Goal: Transaction & Acquisition: Purchase product/service

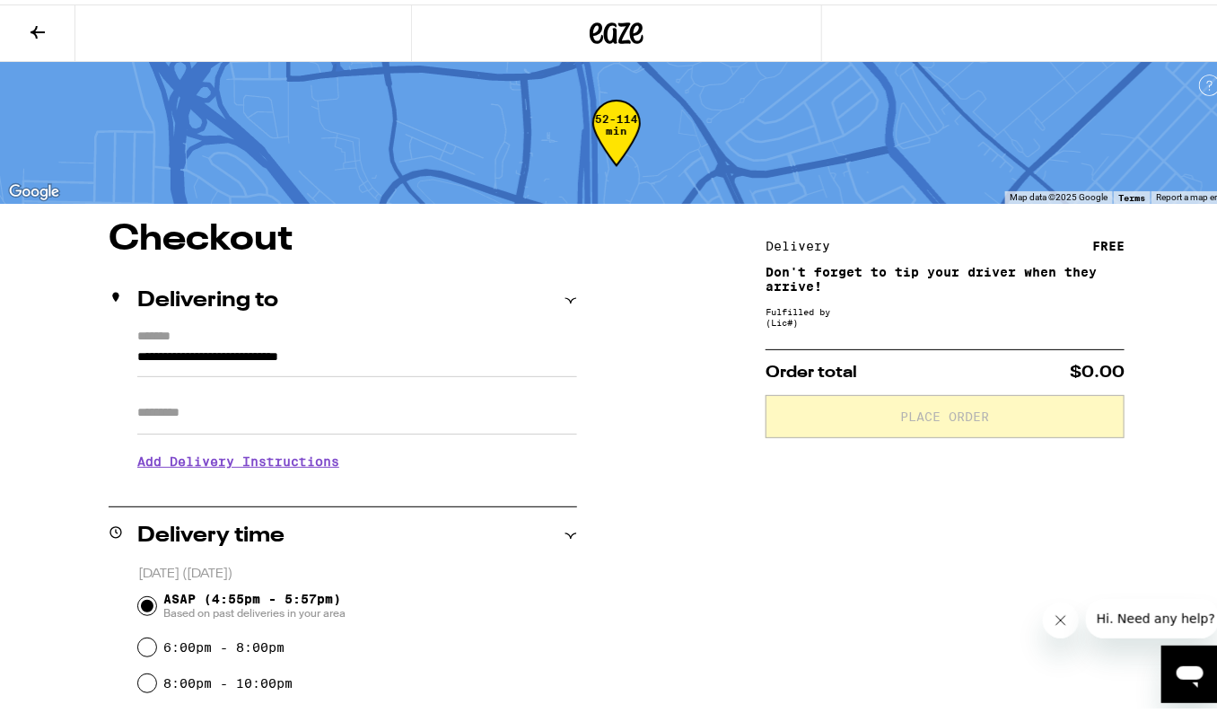
click at [590, 15] on icon at bounding box center [617, 29] width 54 height 32
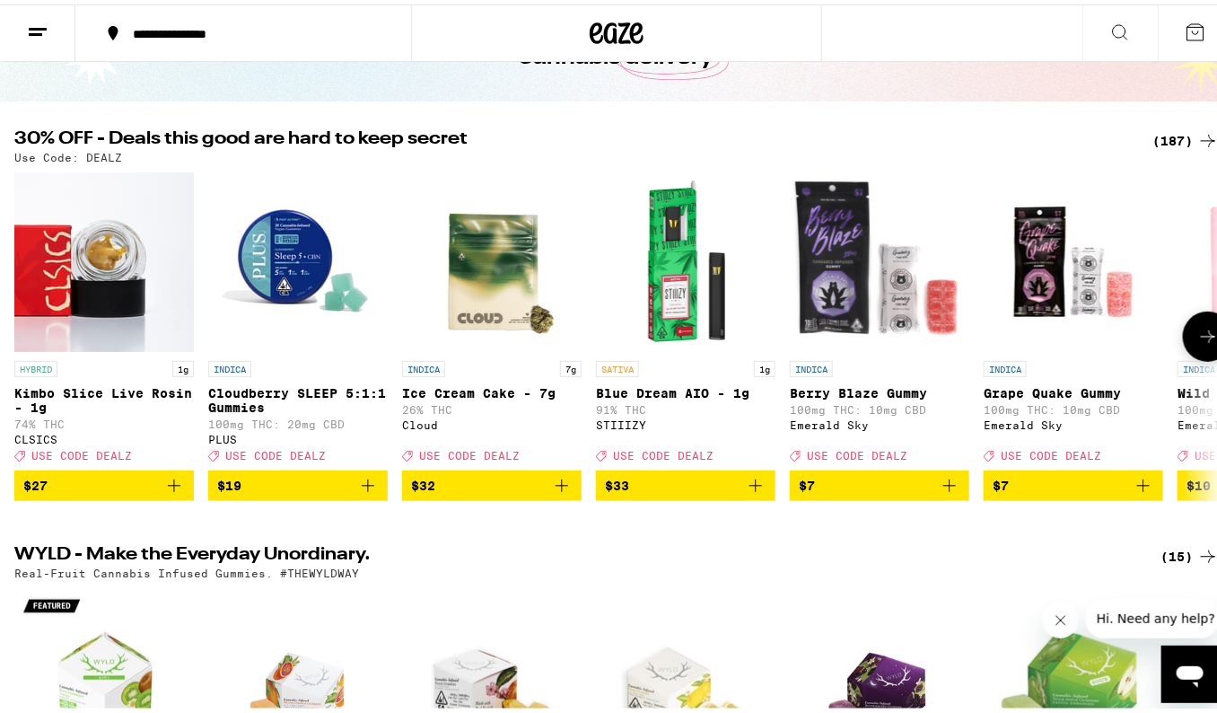
scroll to position [82, 0]
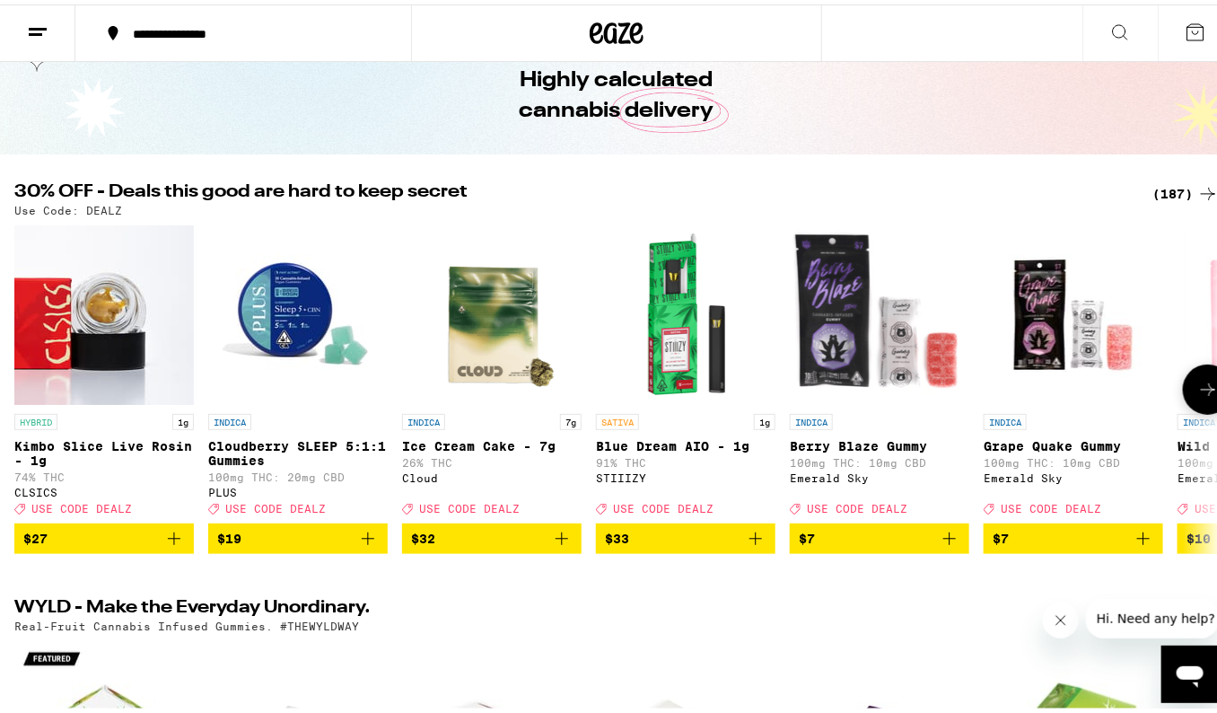
click at [1193, 376] on button at bounding box center [1208, 385] width 50 height 50
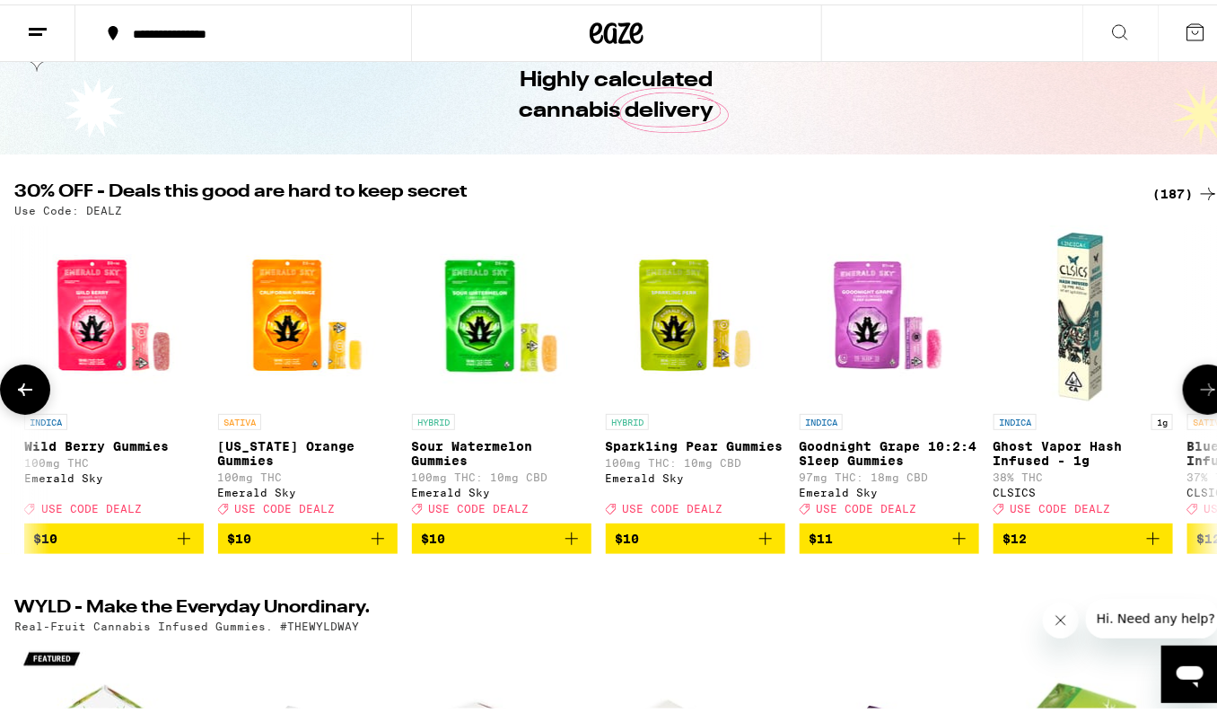
scroll to position [0, 1168]
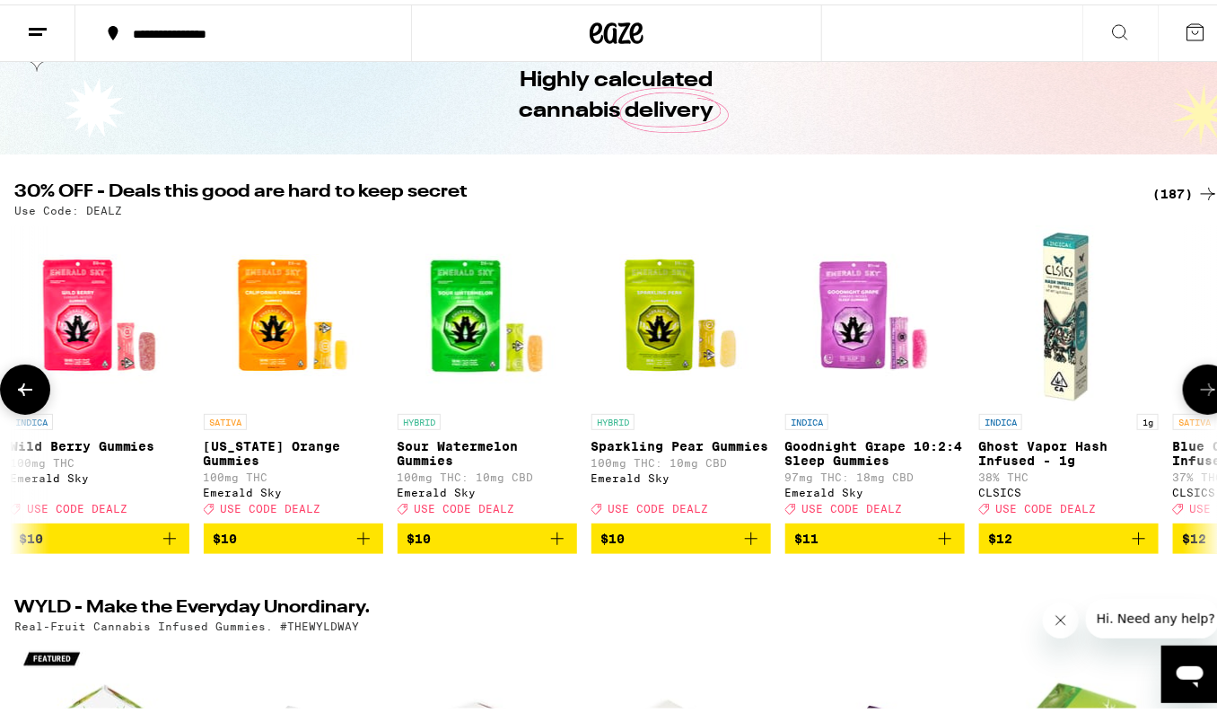
click at [1193, 376] on button at bounding box center [1208, 385] width 50 height 50
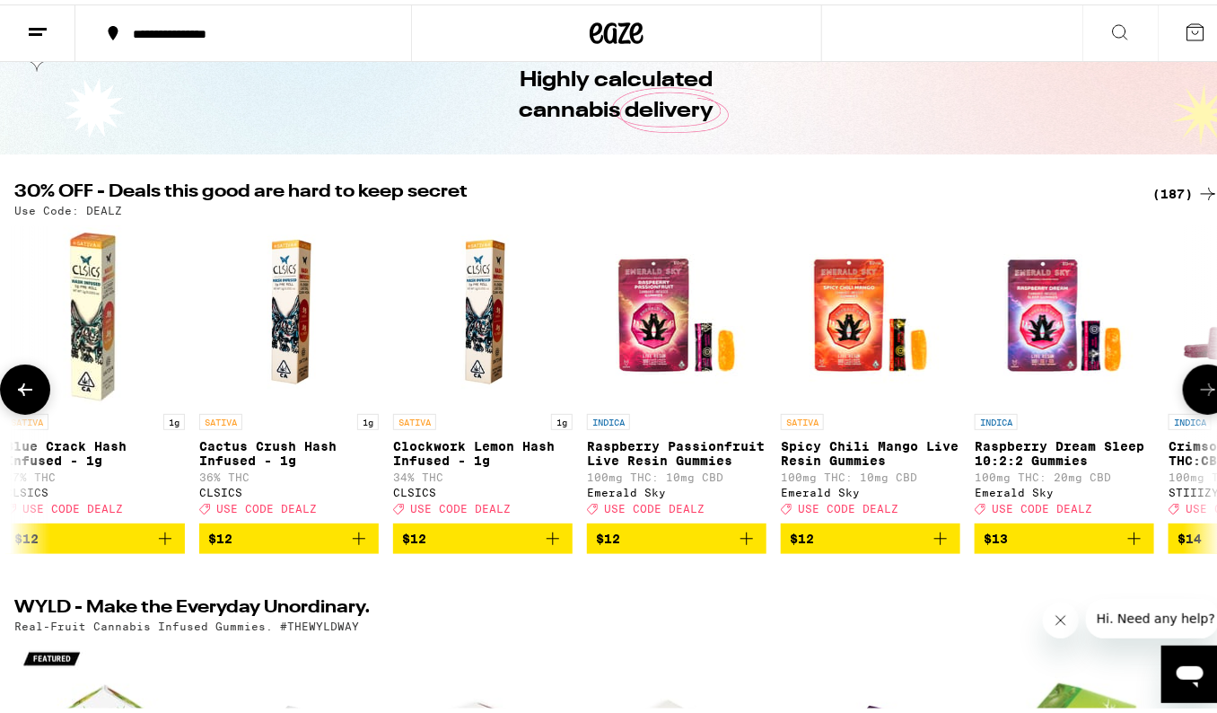
click at [1193, 376] on button at bounding box center [1208, 385] width 50 height 50
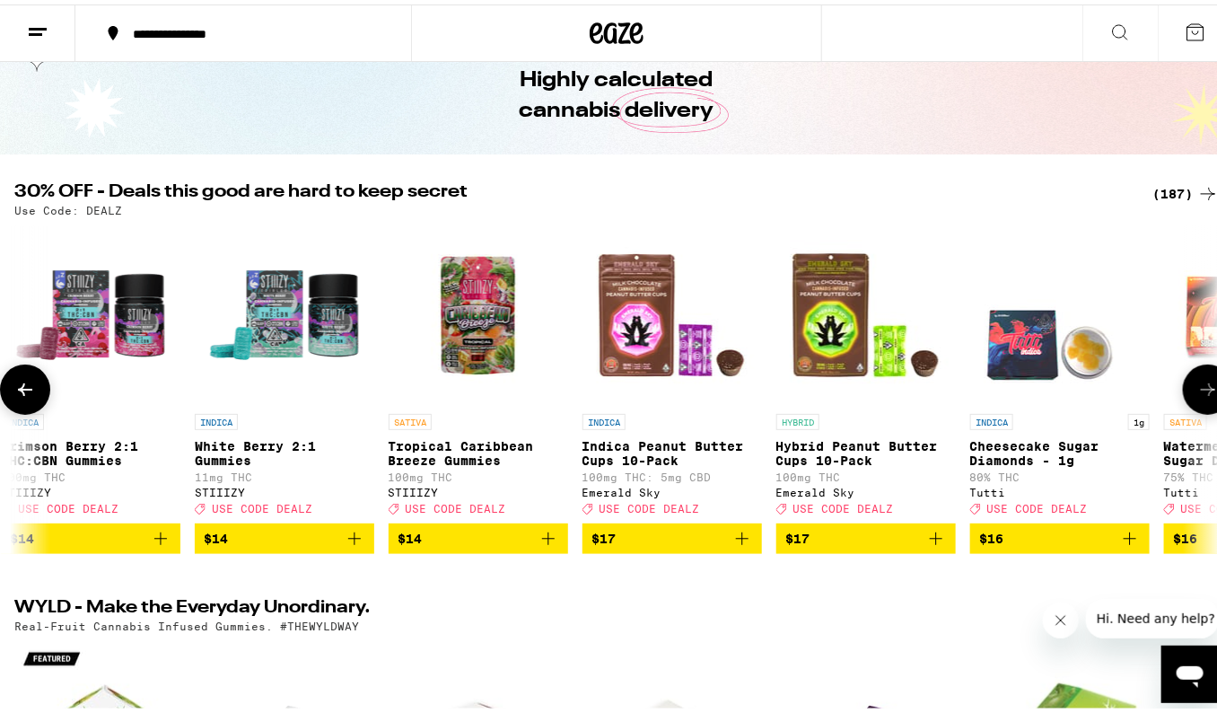
click at [1193, 376] on button at bounding box center [1208, 385] width 50 height 50
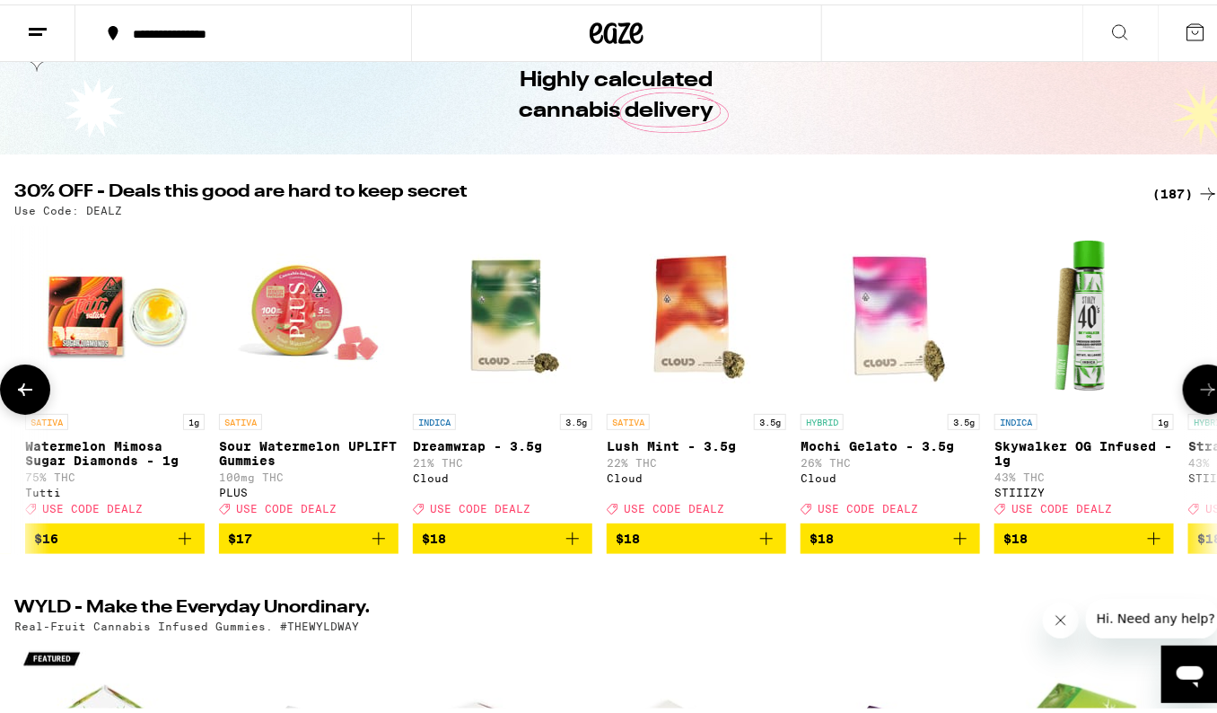
scroll to position [0, 4672]
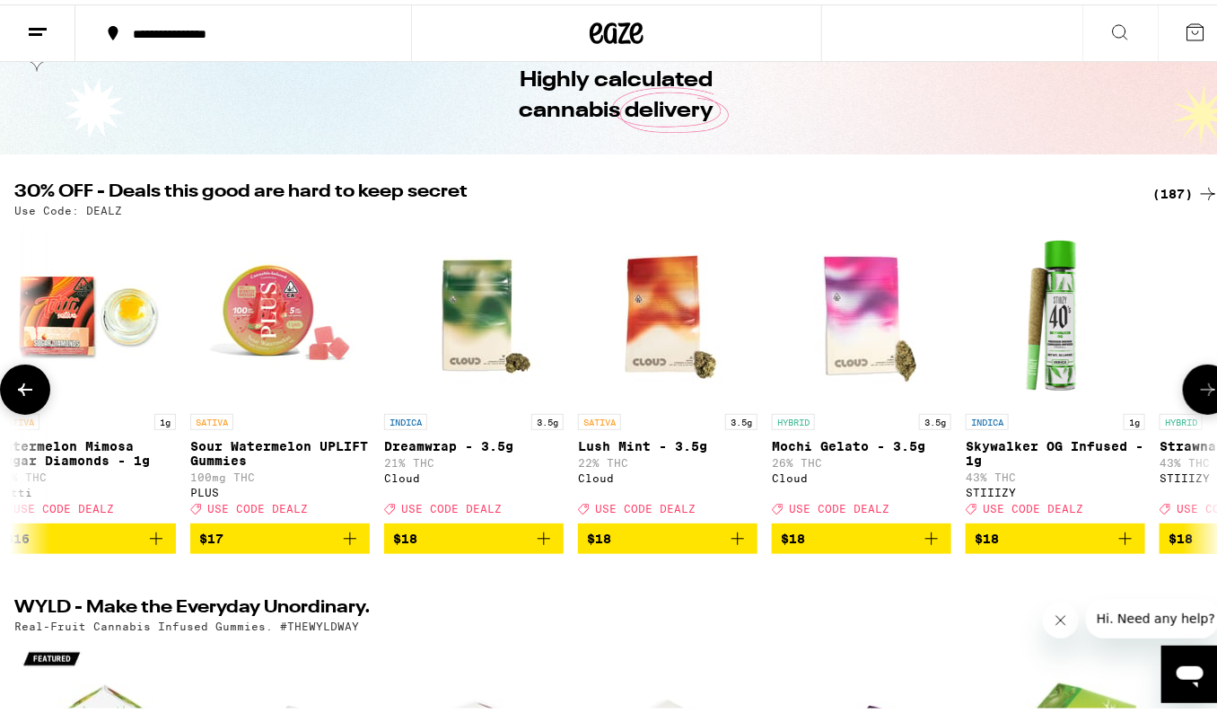
click at [1193, 376] on button at bounding box center [1208, 385] width 50 height 50
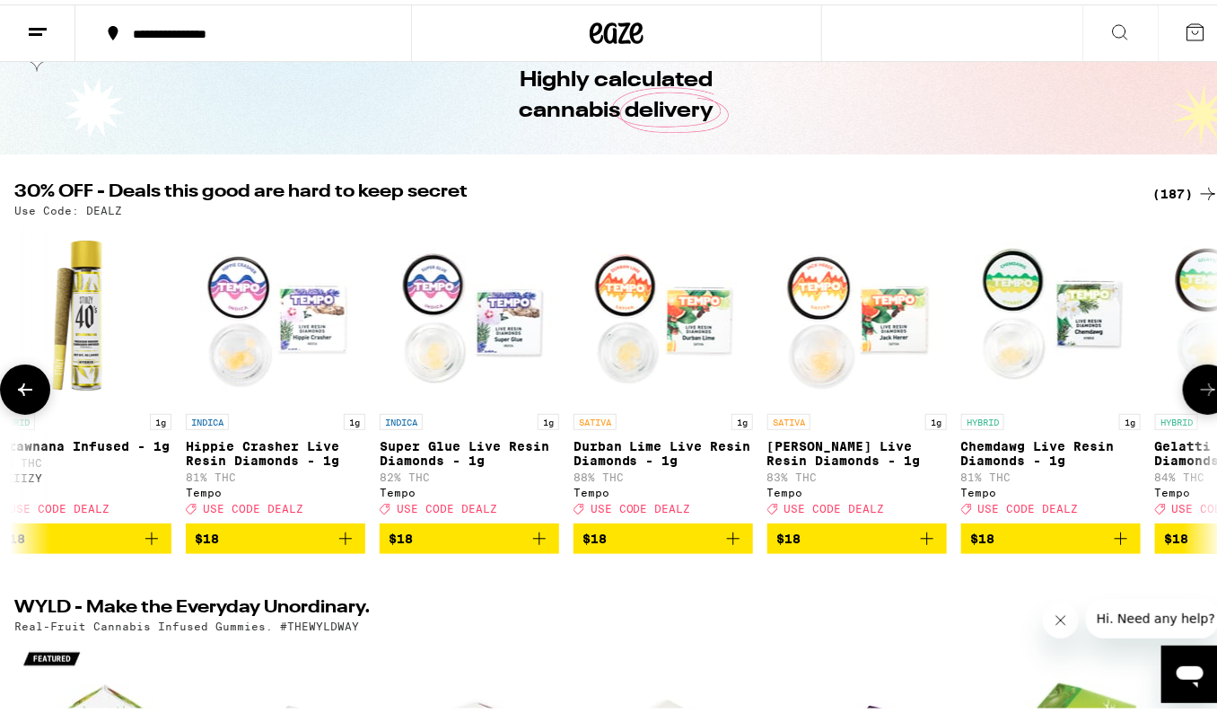
click at [1193, 376] on button at bounding box center [1208, 385] width 50 height 50
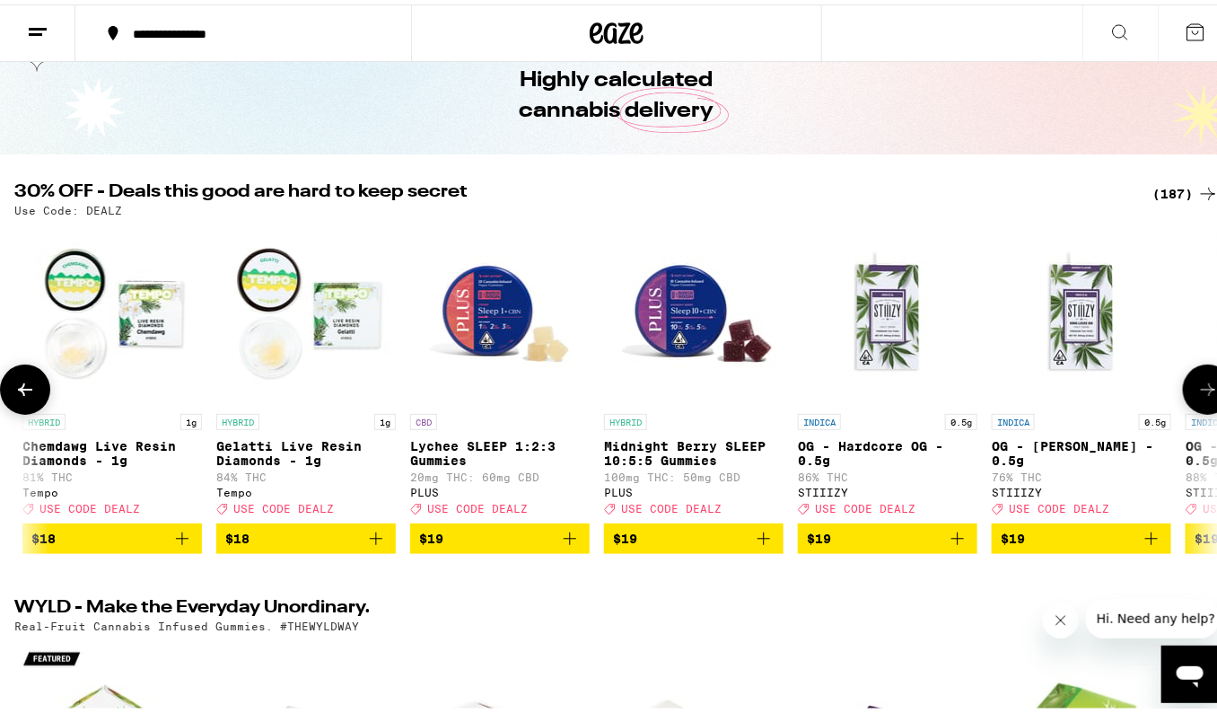
scroll to position [0, 7009]
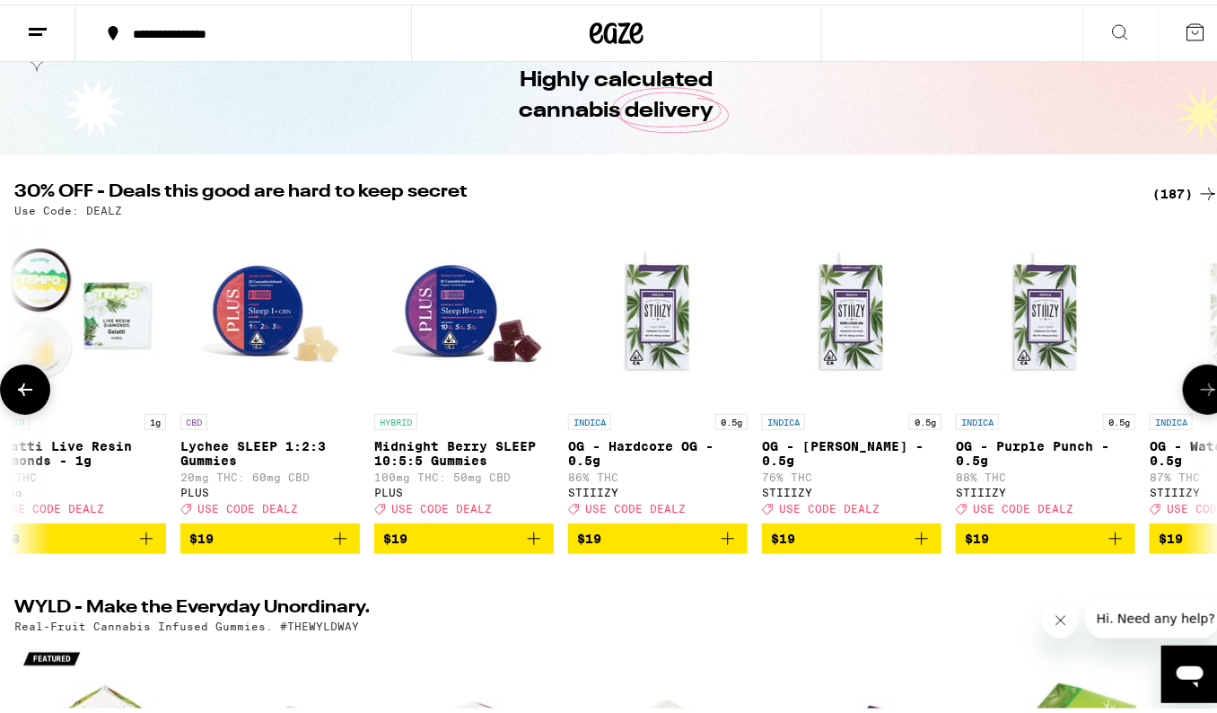
click at [1193, 376] on button at bounding box center [1208, 385] width 50 height 50
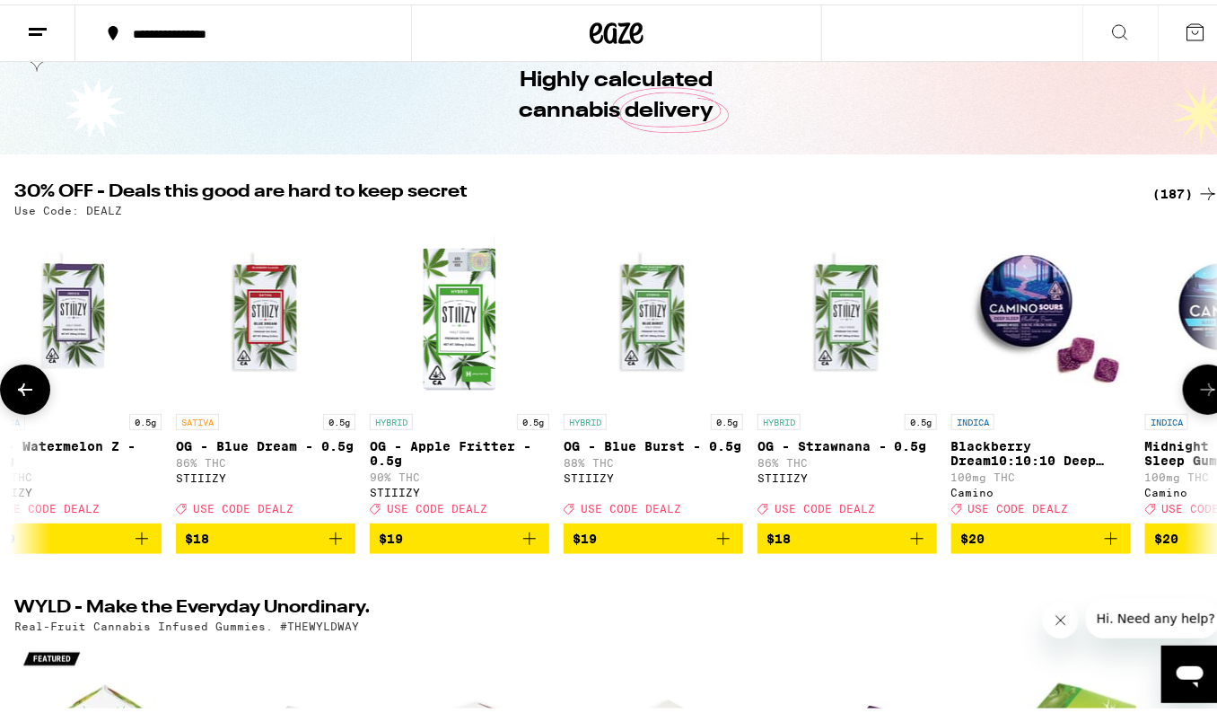
click at [1193, 376] on button at bounding box center [1208, 385] width 50 height 50
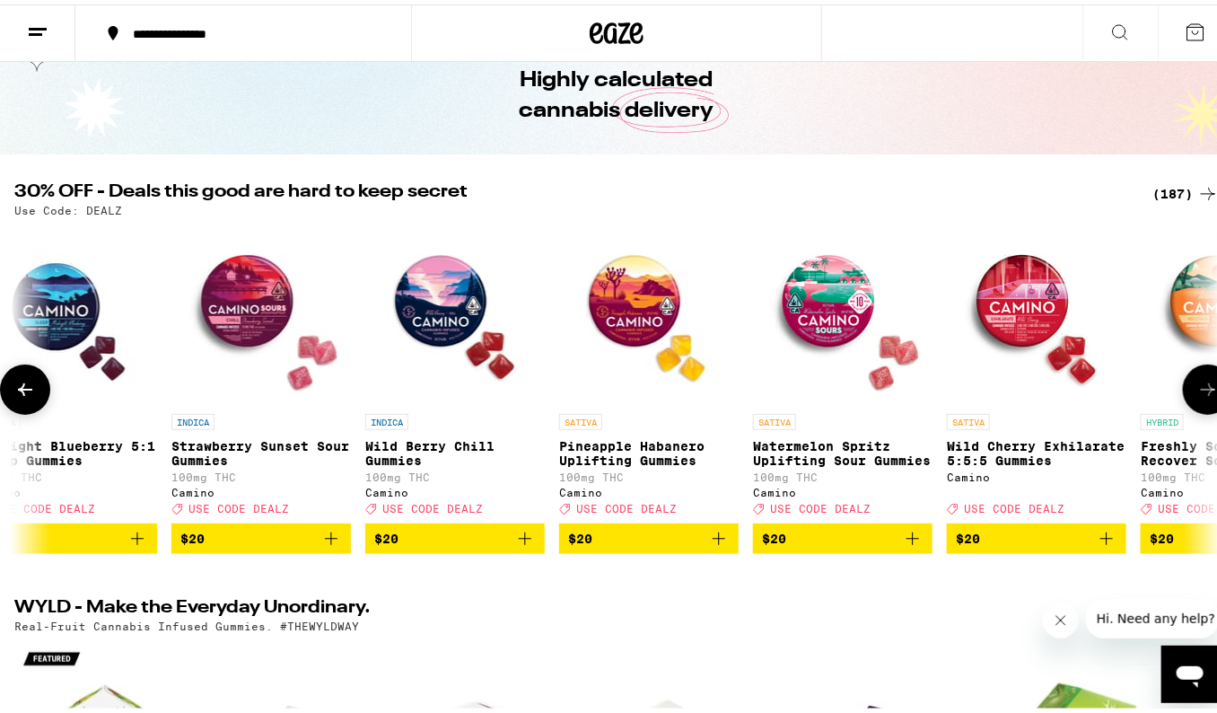
click at [1193, 376] on button at bounding box center [1208, 385] width 50 height 50
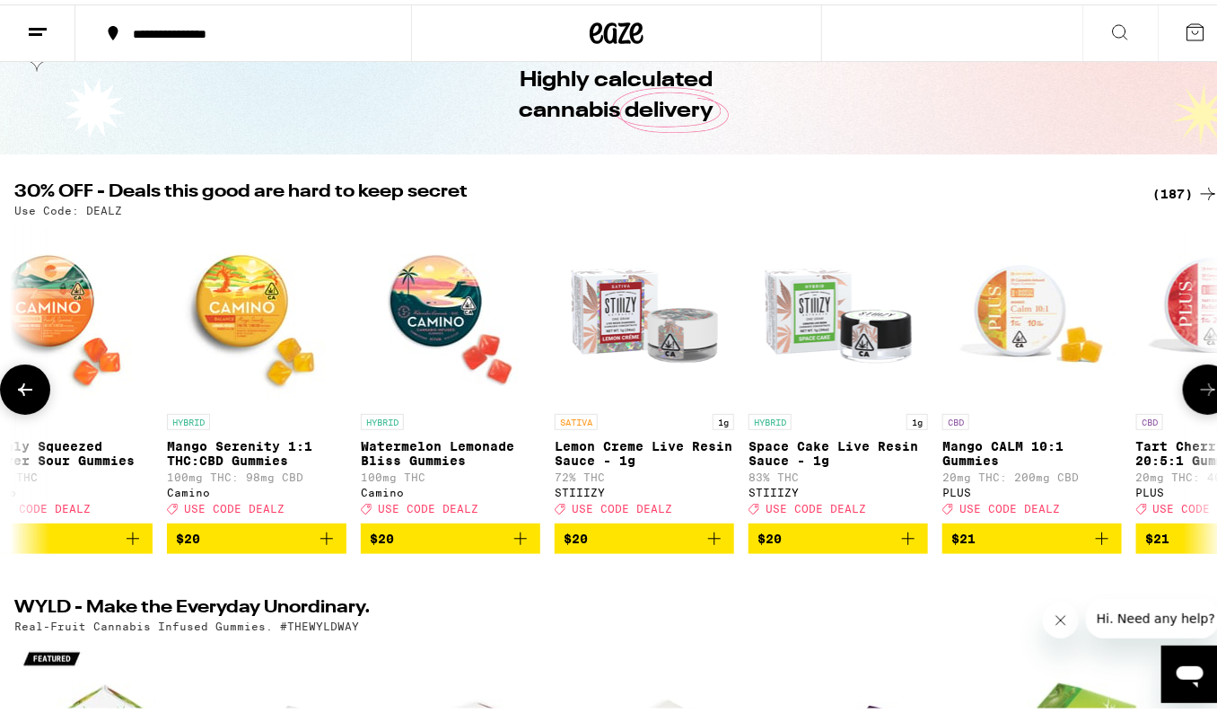
click at [1193, 376] on button at bounding box center [1208, 385] width 50 height 50
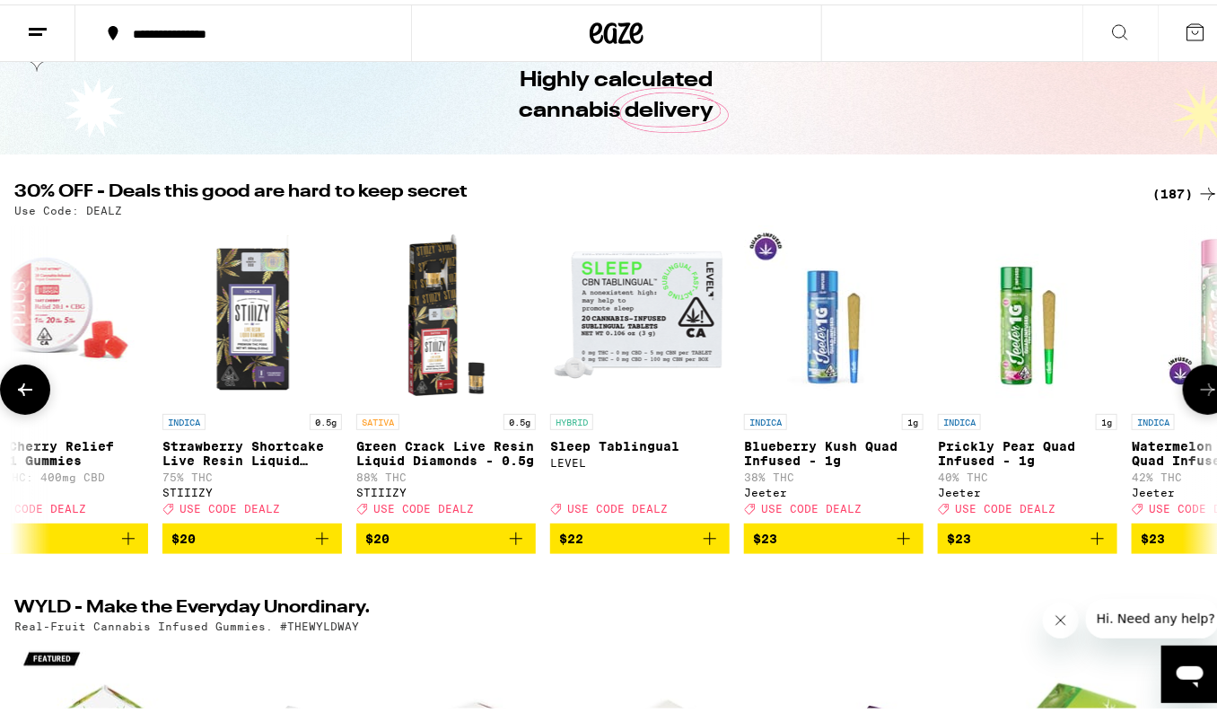
click at [1193, 376] on button at bounding box center [1208, 385] width 50 height 50
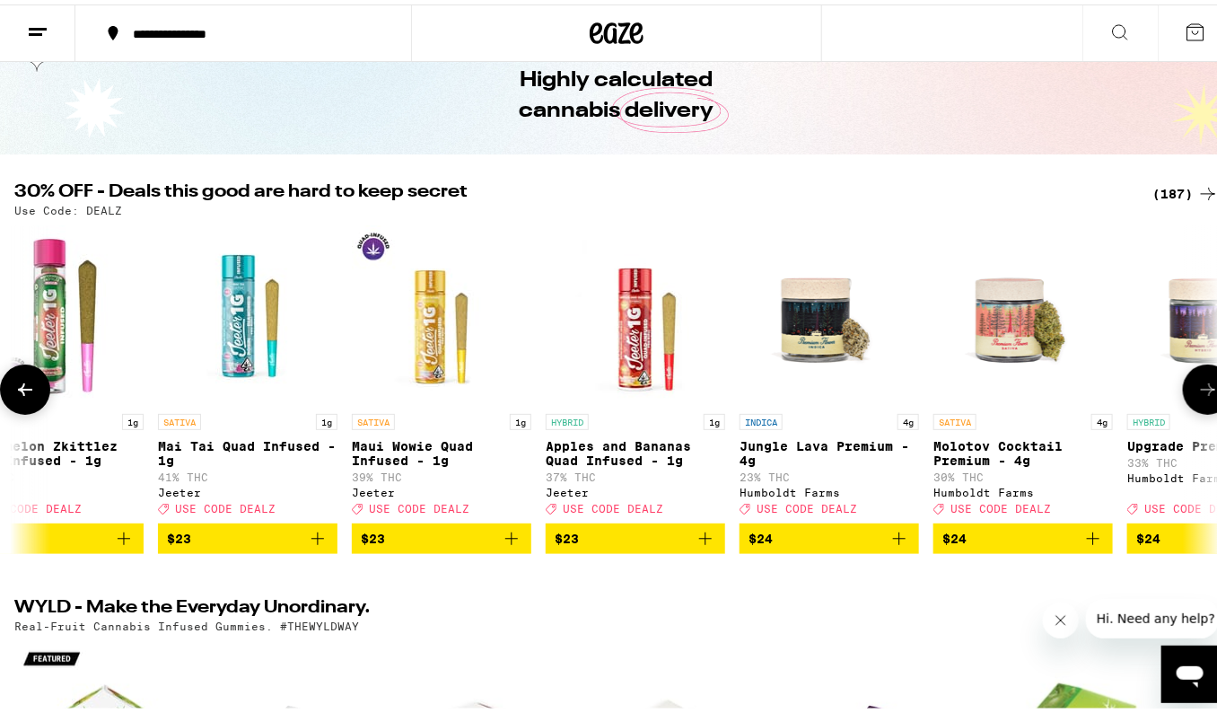
click at [1193, 376] on button at bounding box center [1208, 385] width 50 height 50
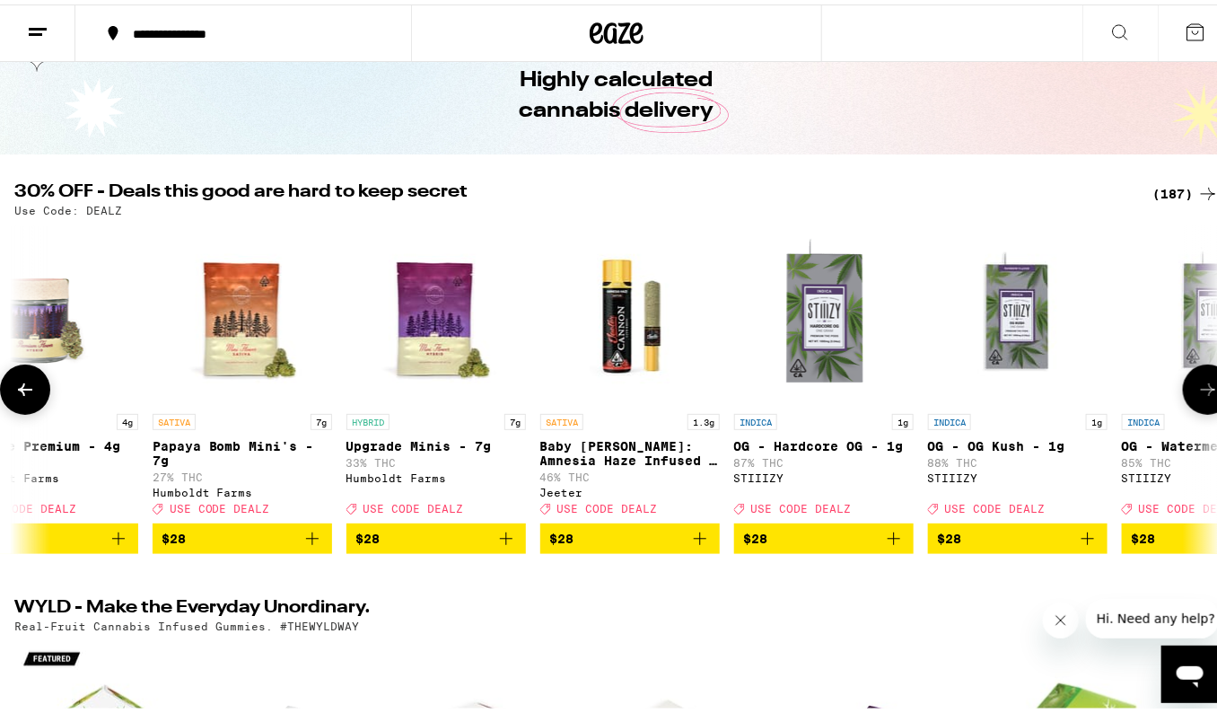
click at [1193, 376] on button at bounding box center [1208, 385] width 50 height 50
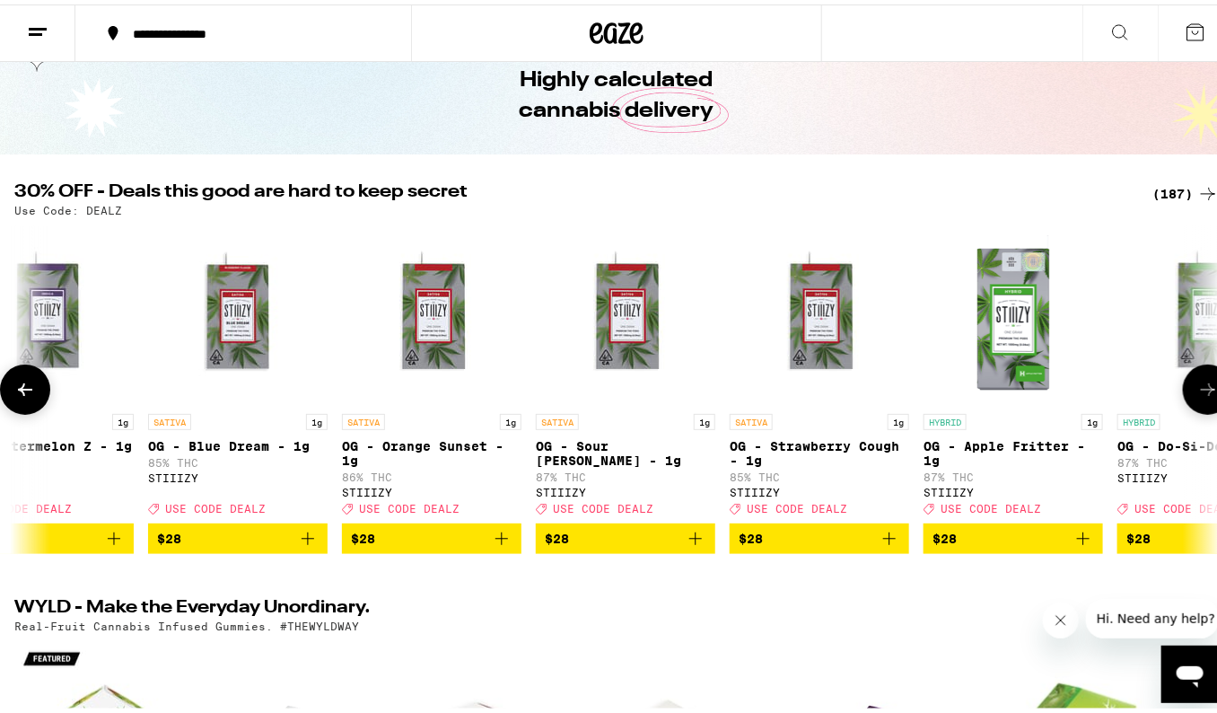
click at [1193, 376] on button at bounding box center [1208, 385] width 50 height 50
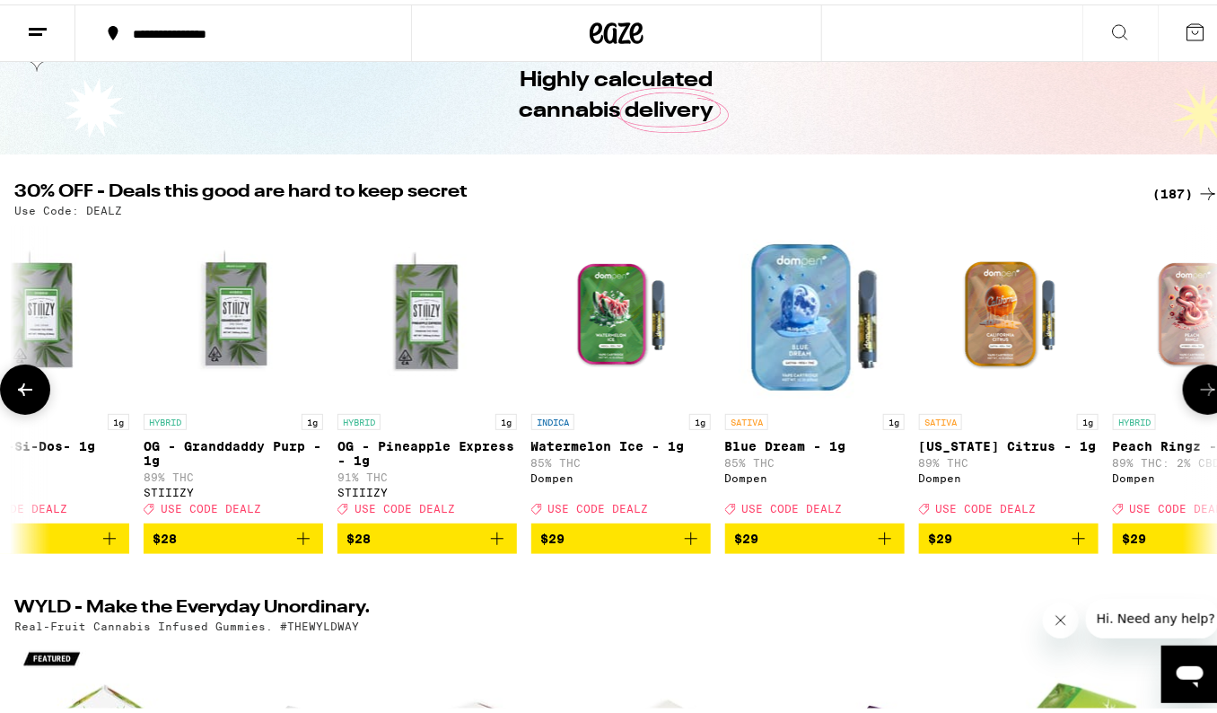
click at [1193, 376] on button at bounding box center [1208, 385] width 50 height 50
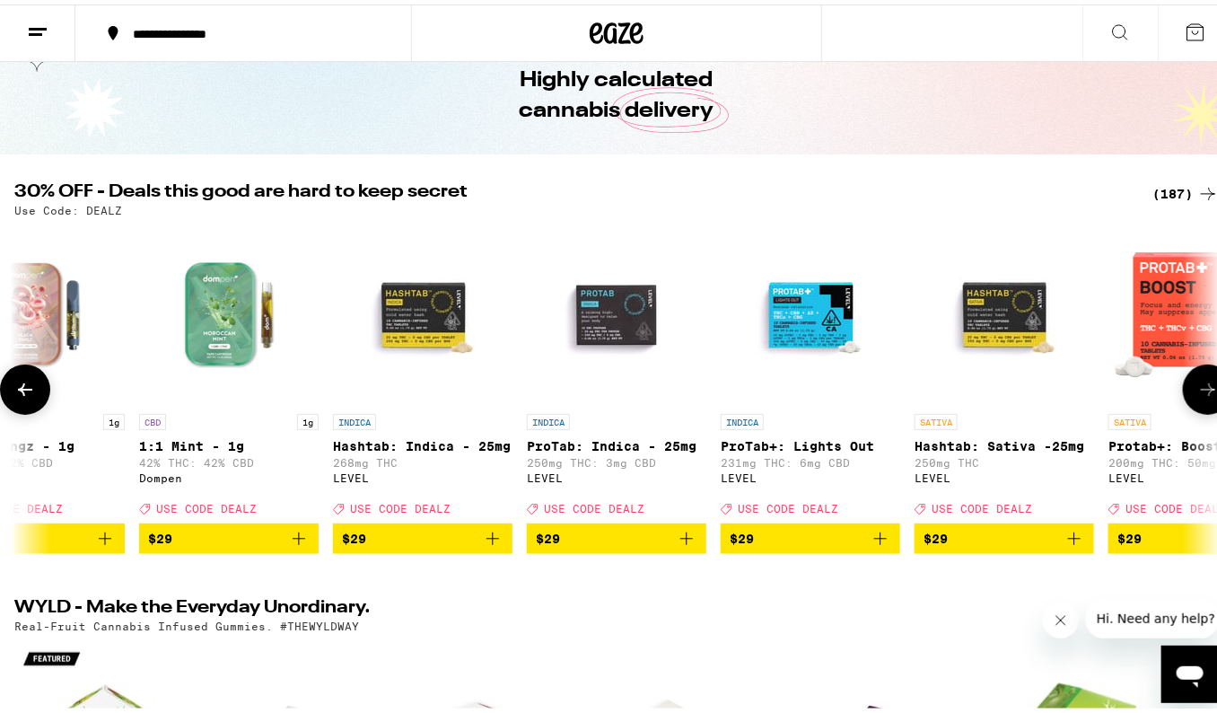
click at [1193, 376] on button at bounding box center [1208, 385] width 50 height 50
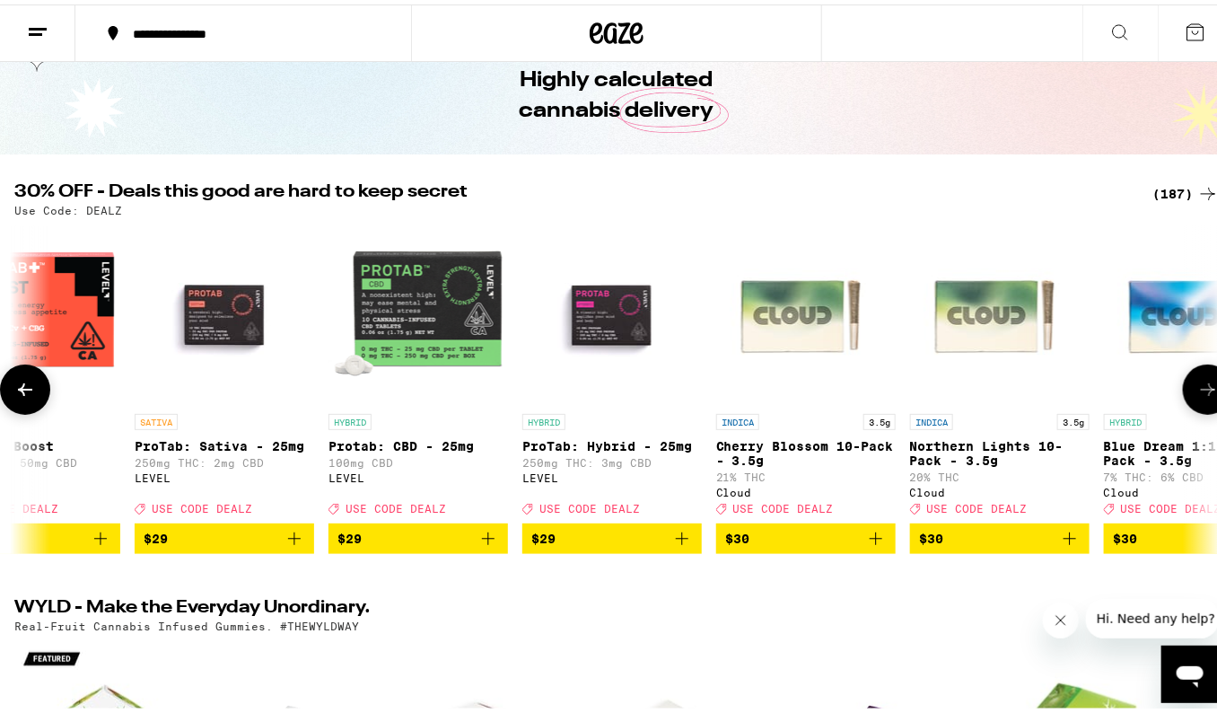
click at [1193, 376] on button at bounding box center [1208, 385] width 50 height 50
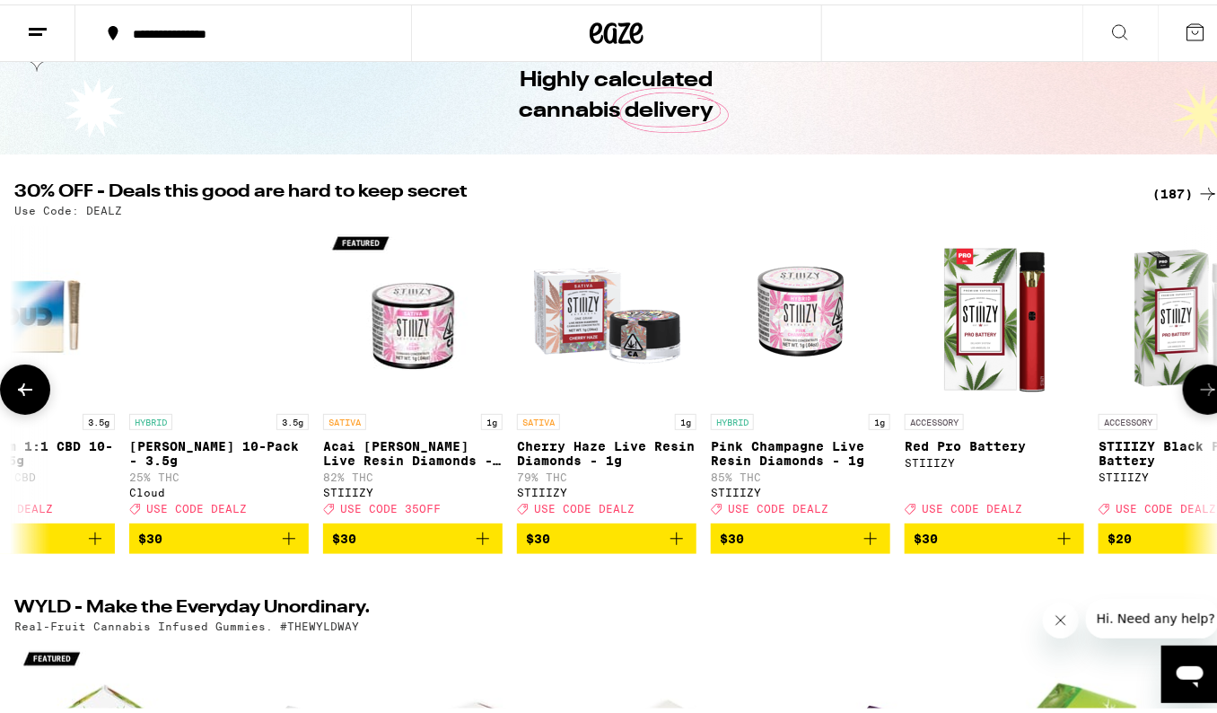
click at [1193, 376] on button at bounding box center [1208, 385] width 50 height 50
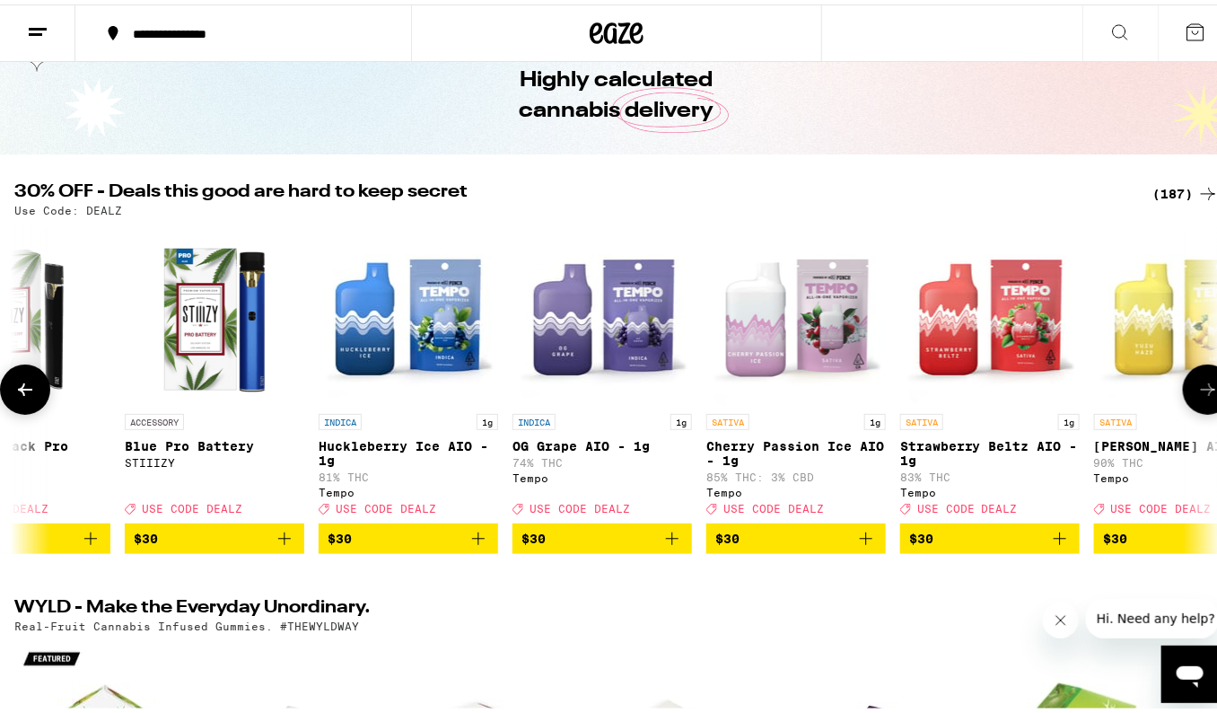
click at [1183, 387] on button at bounding box center [1208, 385] width 50 height 50
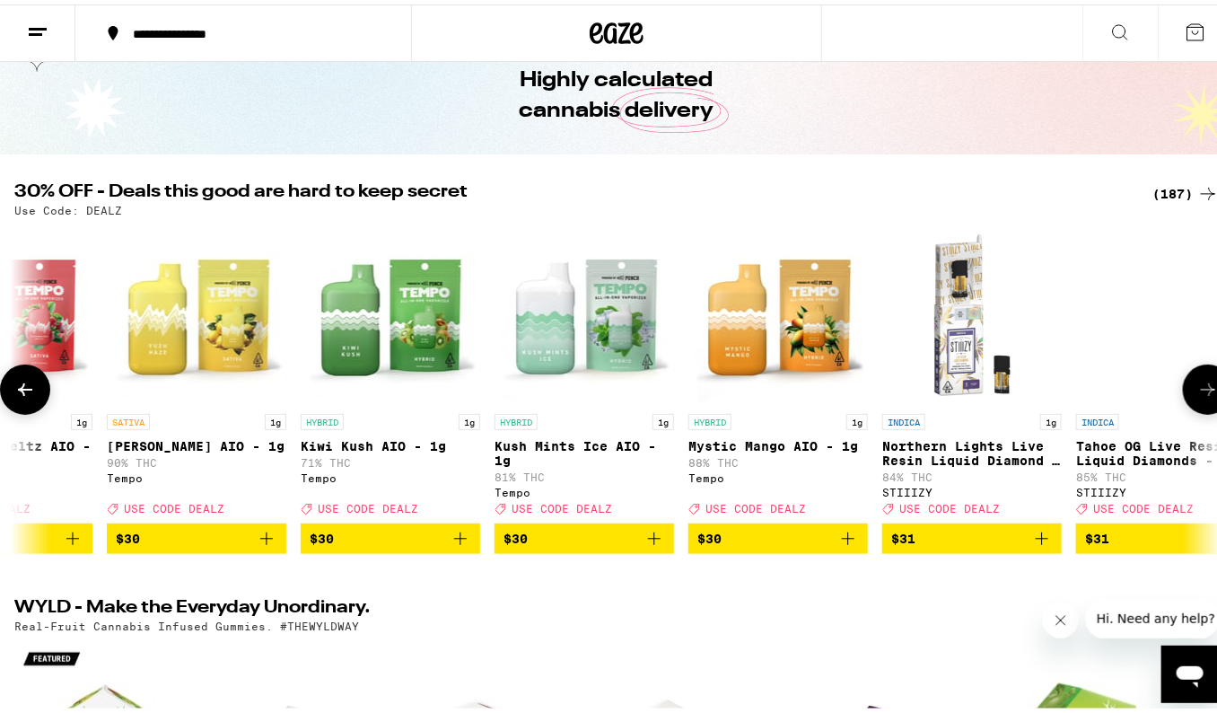
scroll to position [0, 22194]
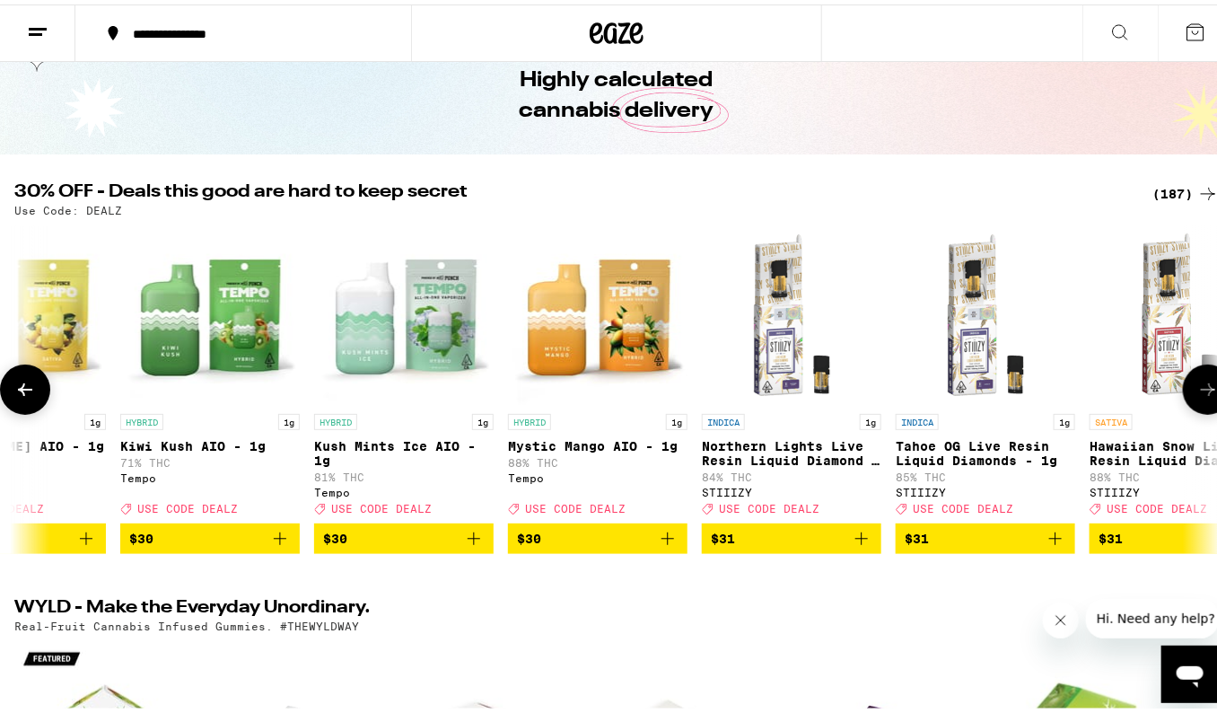
click at [1183, 387] on button at bounding box center [1208, 385] width 50 height 50
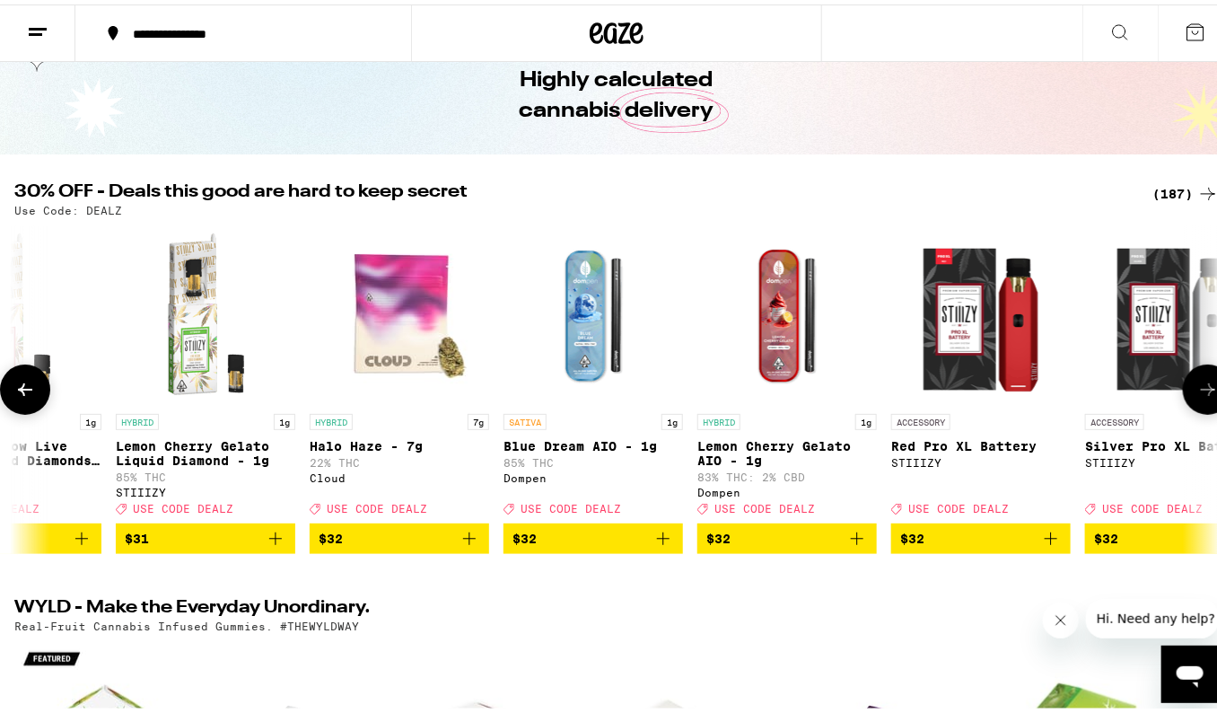
click at [1183, 387] on button at bounding box center [1208, 385] width 50 height 50
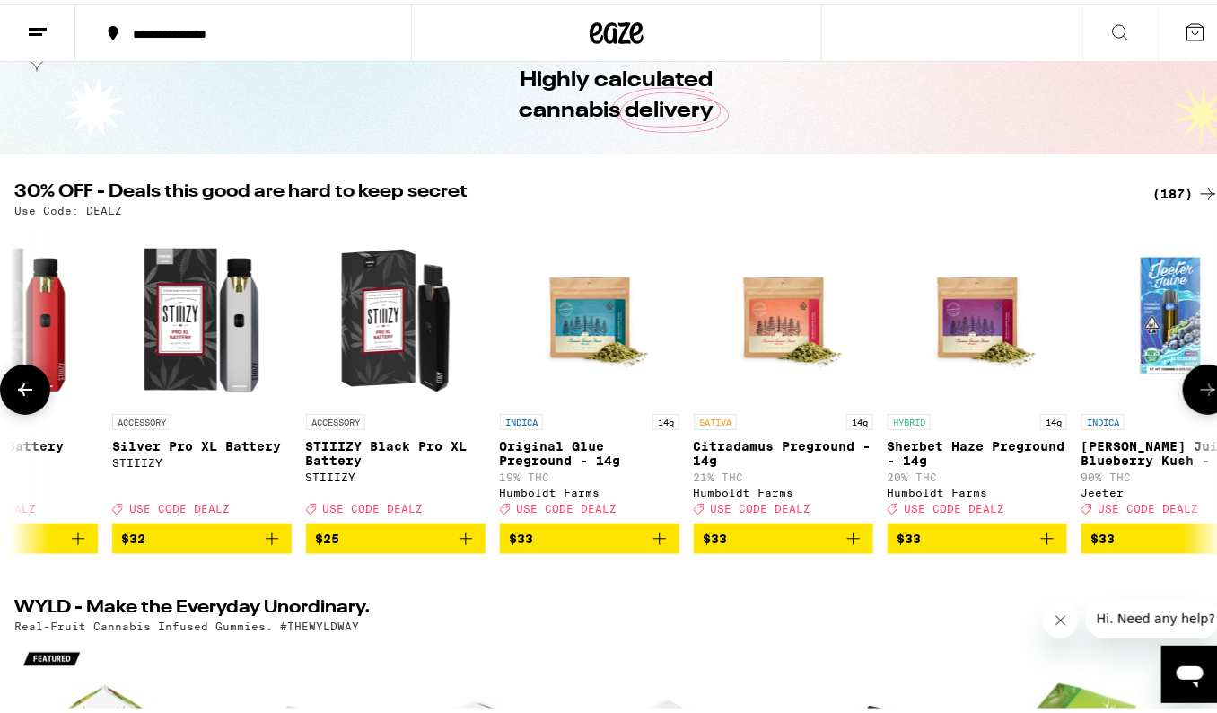
scroll to position [0, 24530]
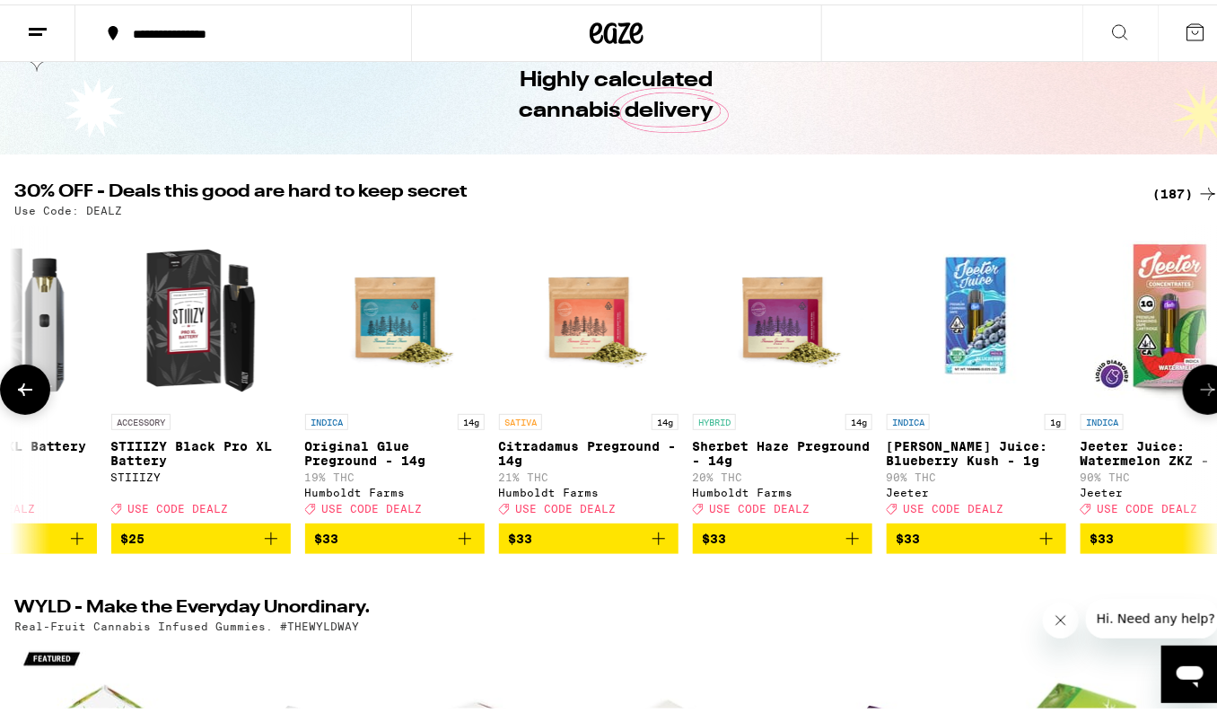
click at [1183, 387] on button at bounding box center [1208, 385] width 50 height 50
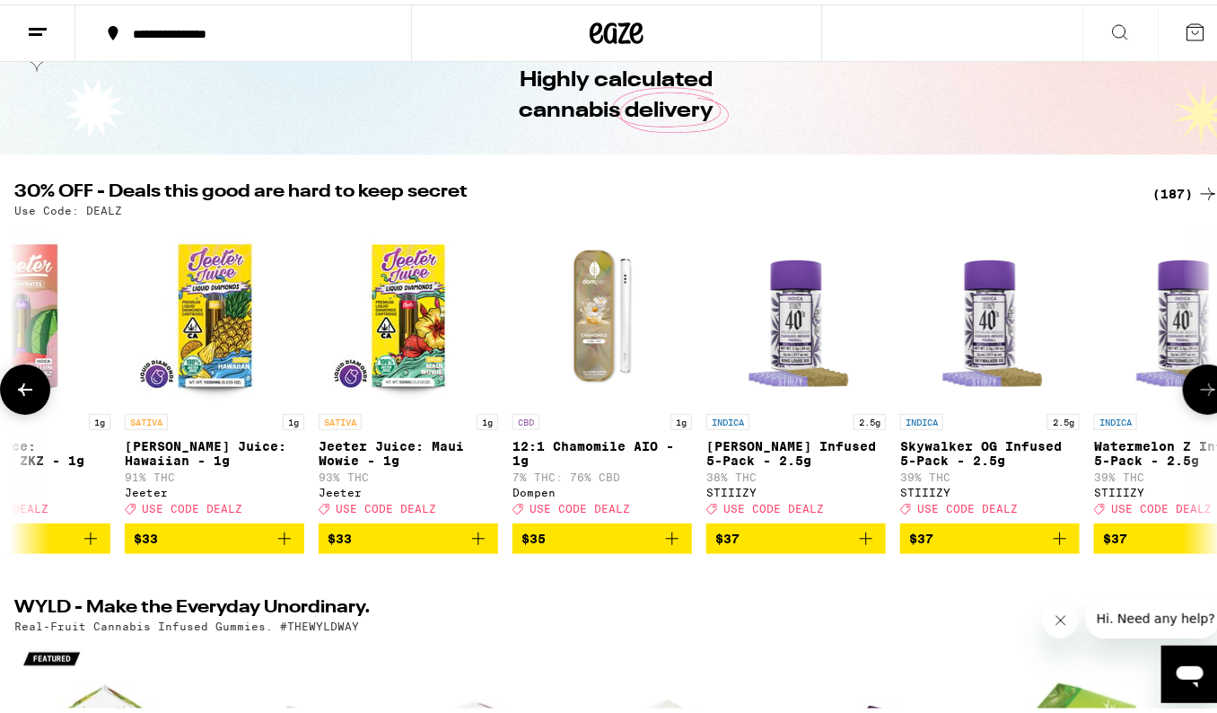
scroll to position [0, 25698]
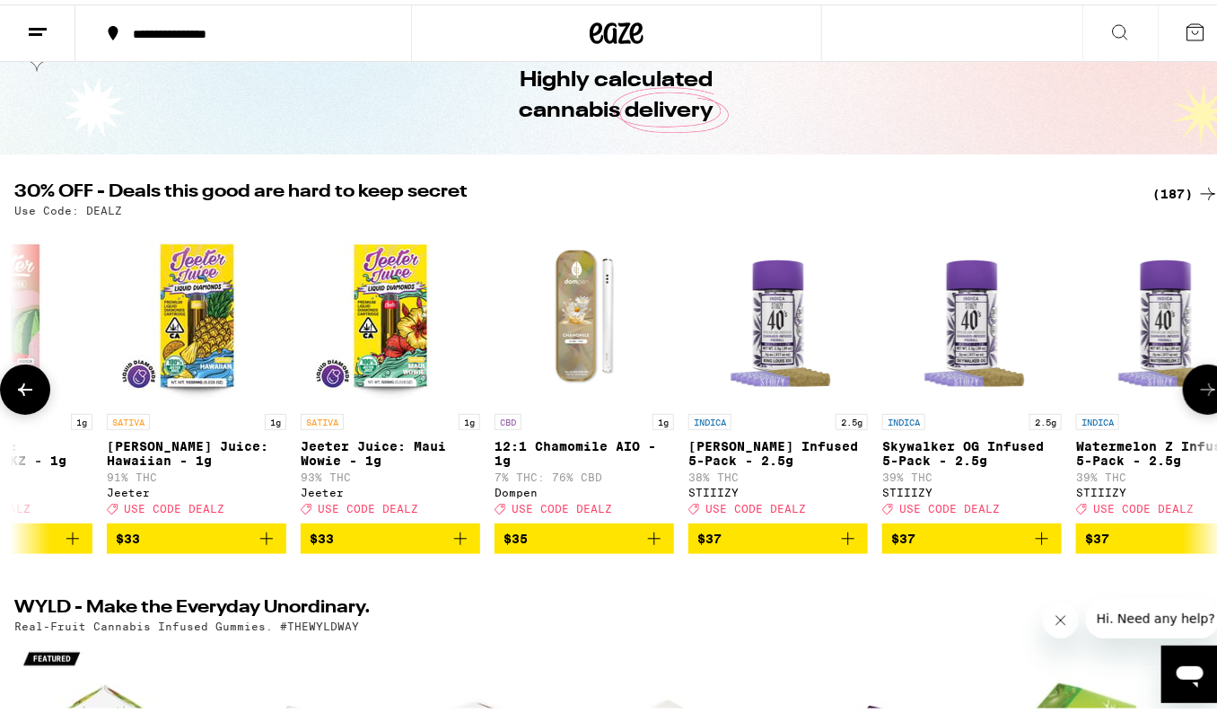
click at [1183, 382] on button at bounding box center [1208, 385] width 50 height 50
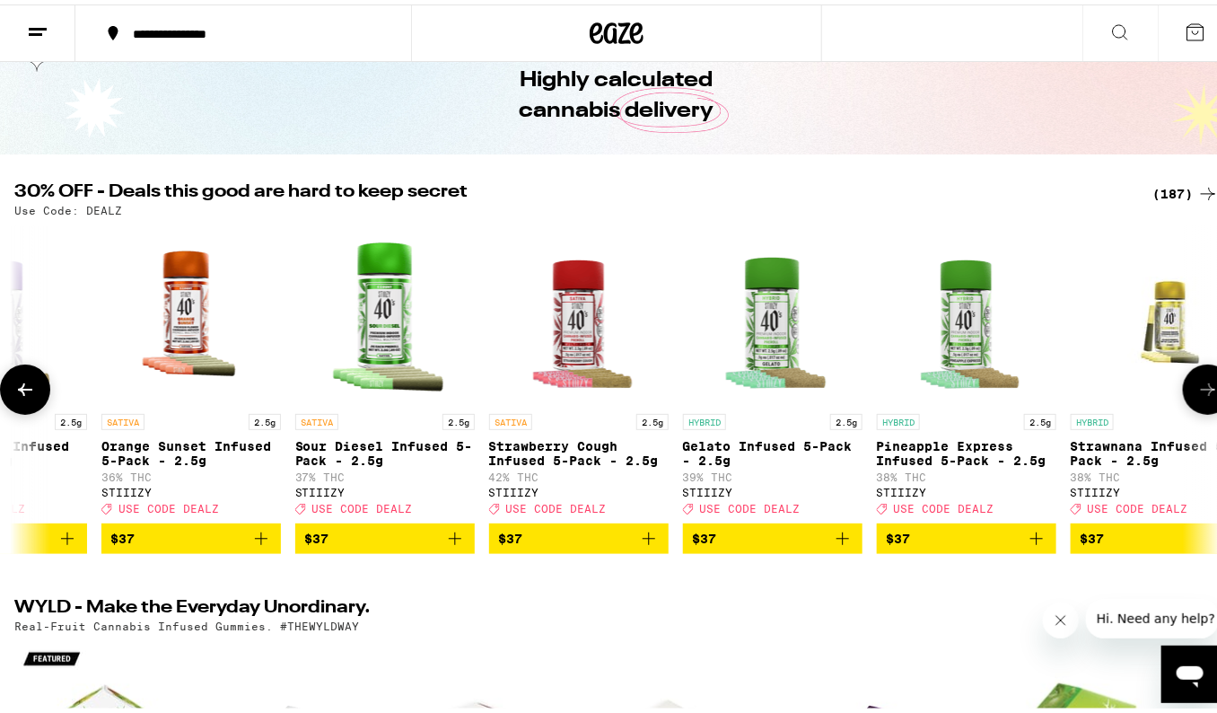
click at [1183, 382] on button at bounding box center [1208, 385] width 50 height 50
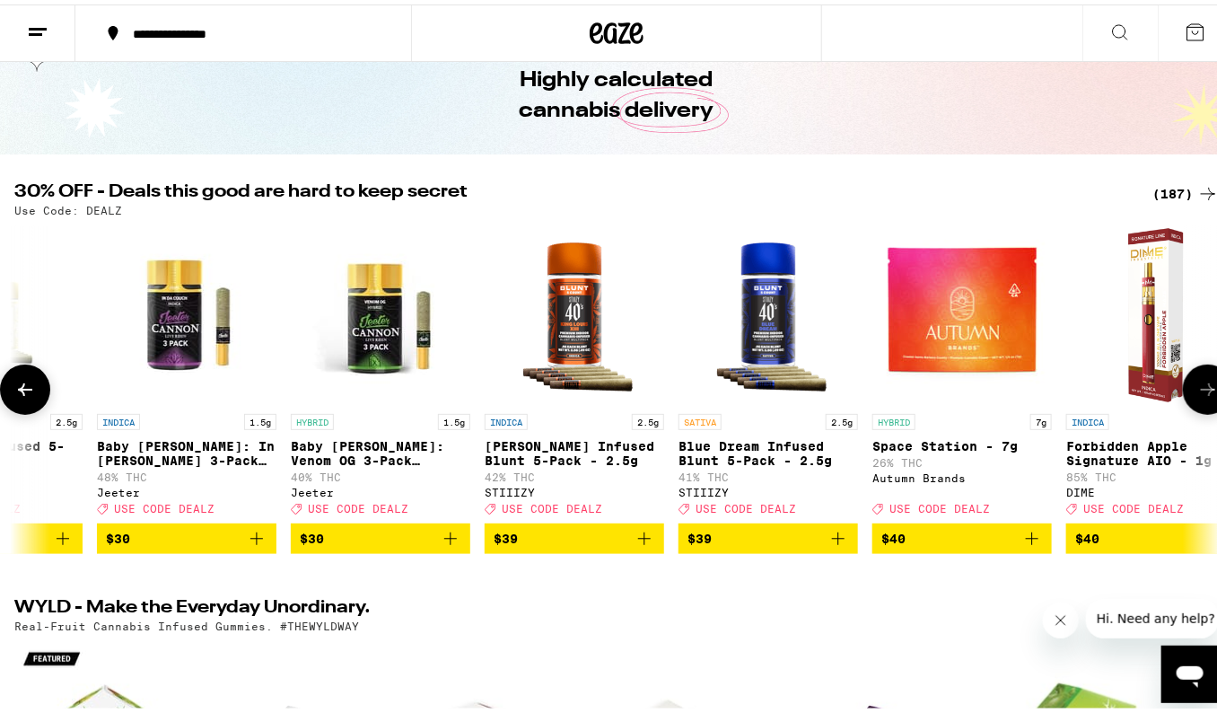
click at [1183, 382] on button at bounding box center [1208, 385] width 50 height 50
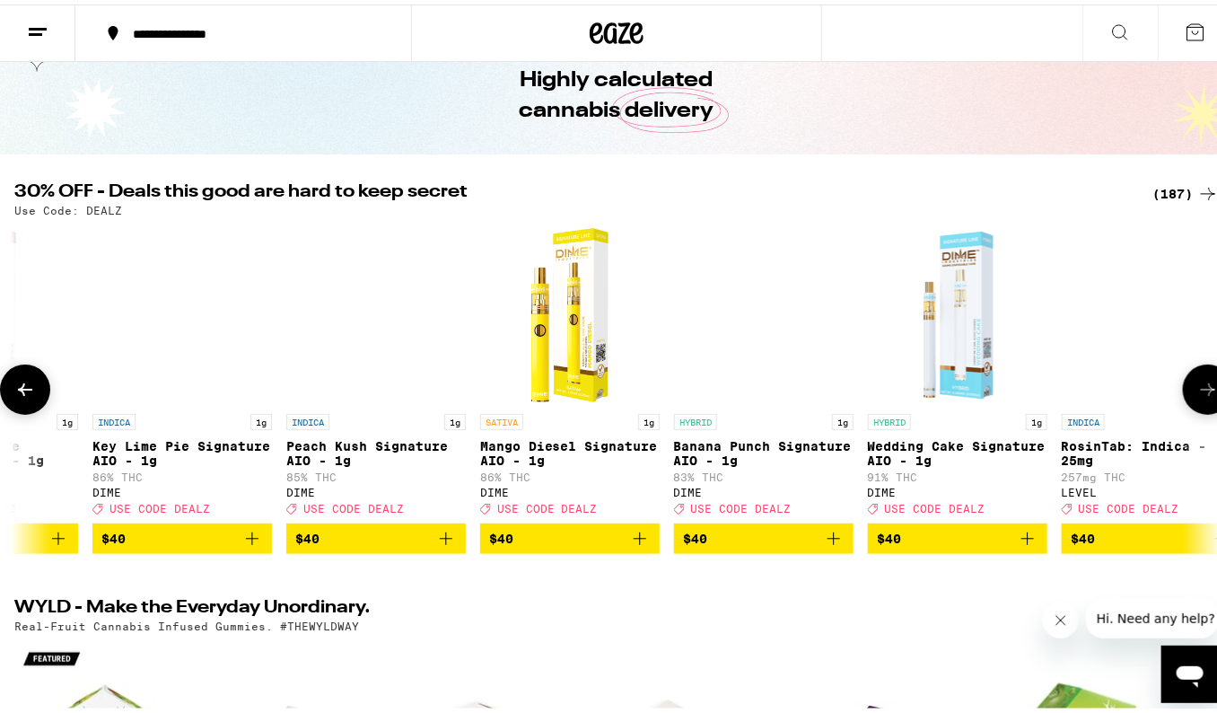
click at [1183, 382] on button at bounding box center [1208, 385] width 50 height 50
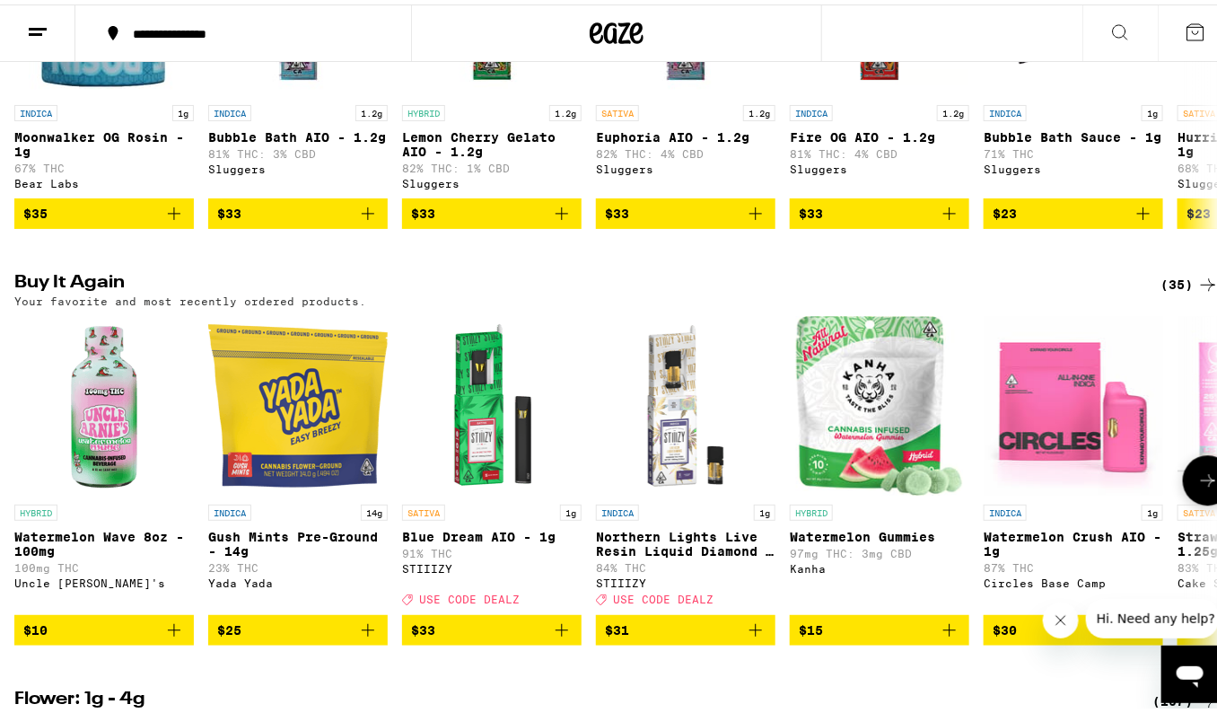
scroll to position [1632, 0]
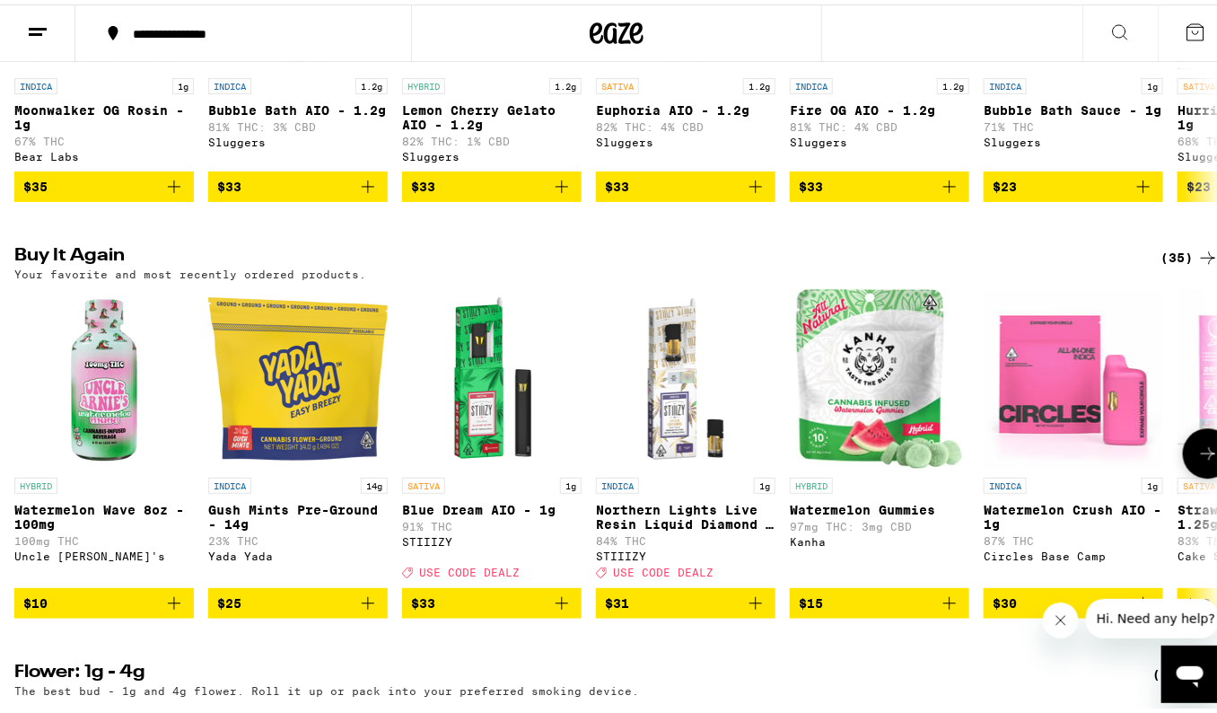
click at [1198, 460] on icon at bounding box center [1209, 449] width 22 height 22
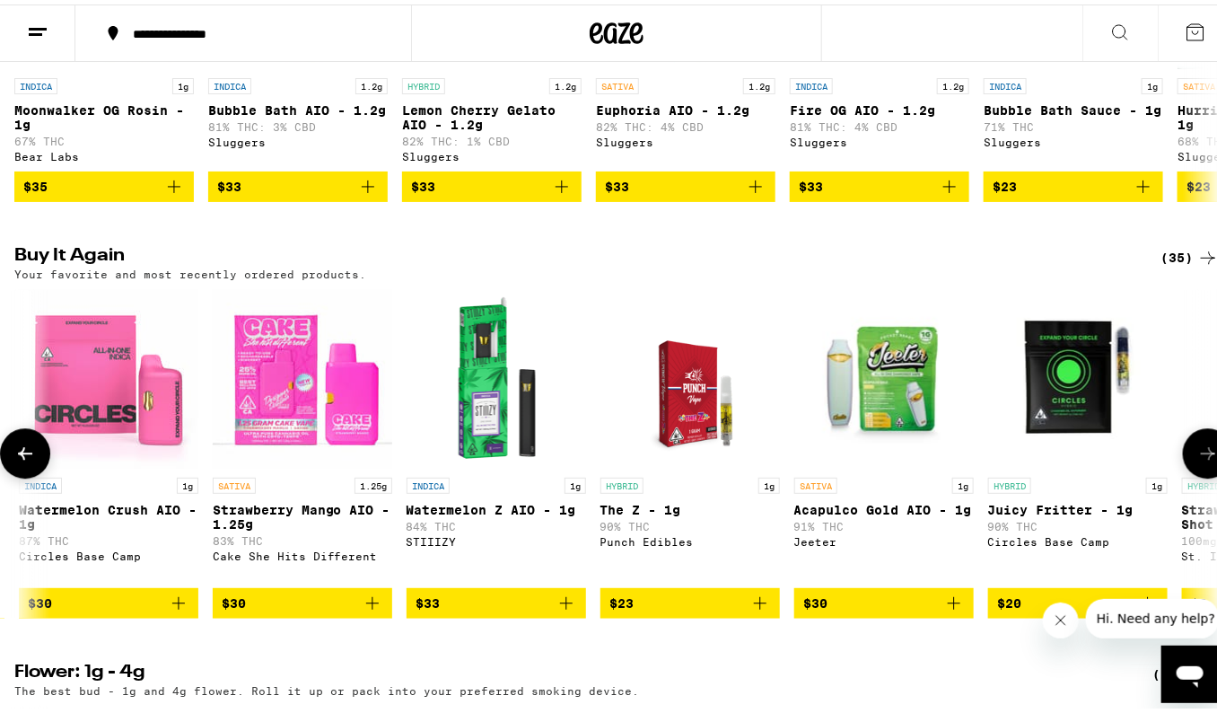
scroll to position [0, 1168]
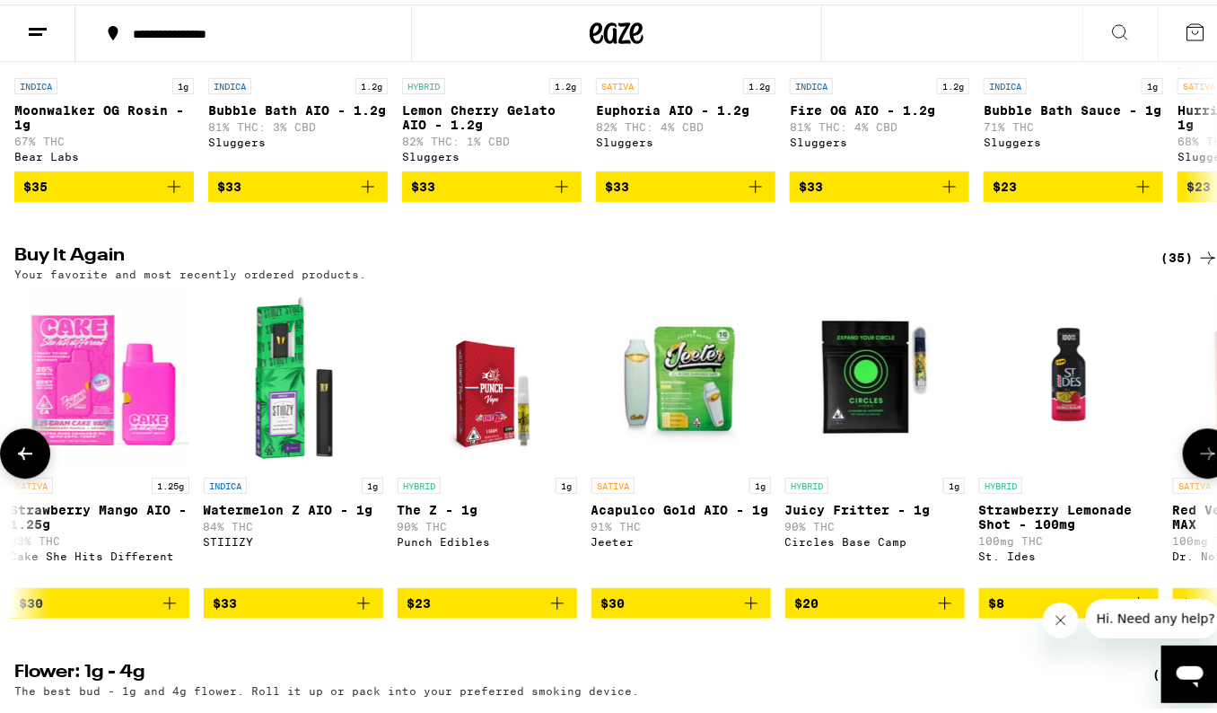
click at [1198, 460] on icon at bounding box center [1209, 449] width 22 height 22
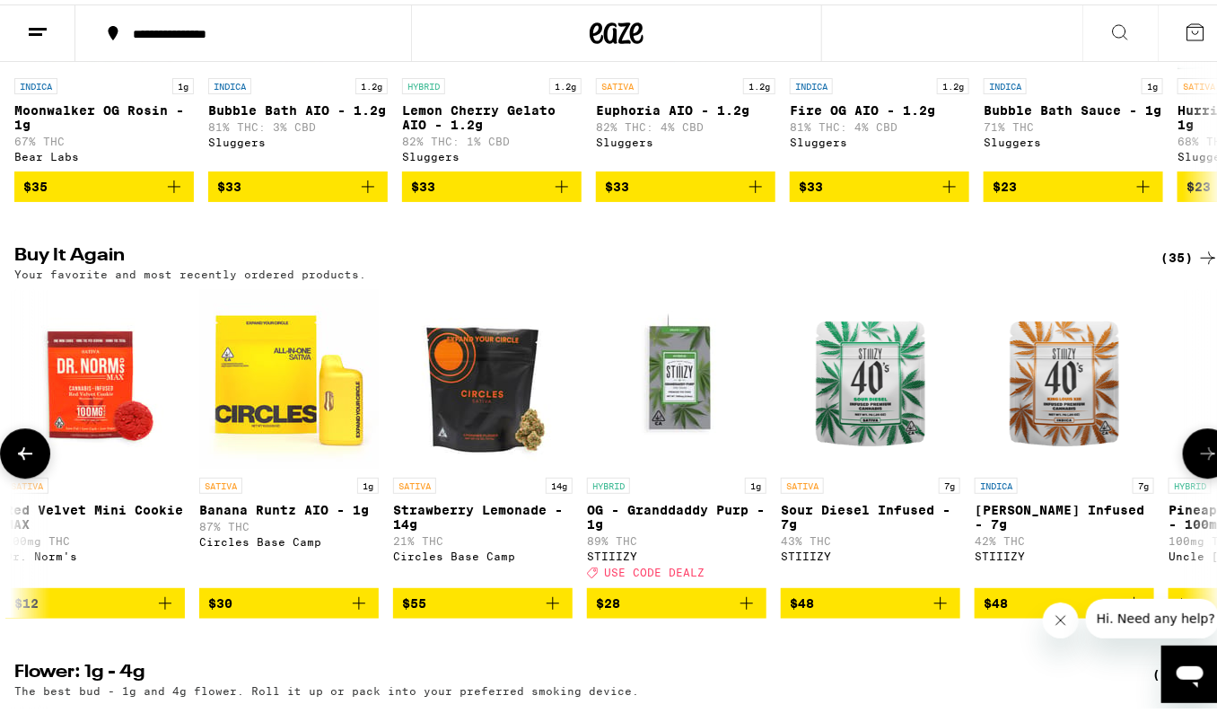
click at [1198, 460] on icon at bounding box center [1209, 449] width 22 height 22
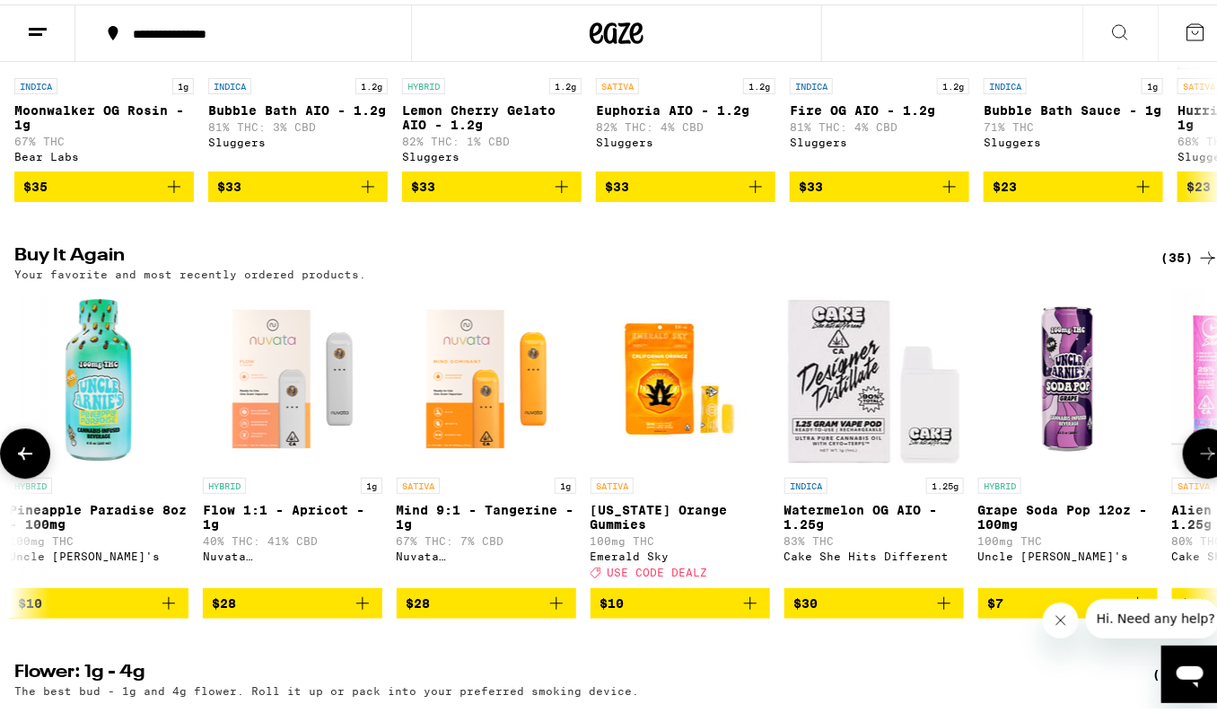
scroll to position [0, 3504]
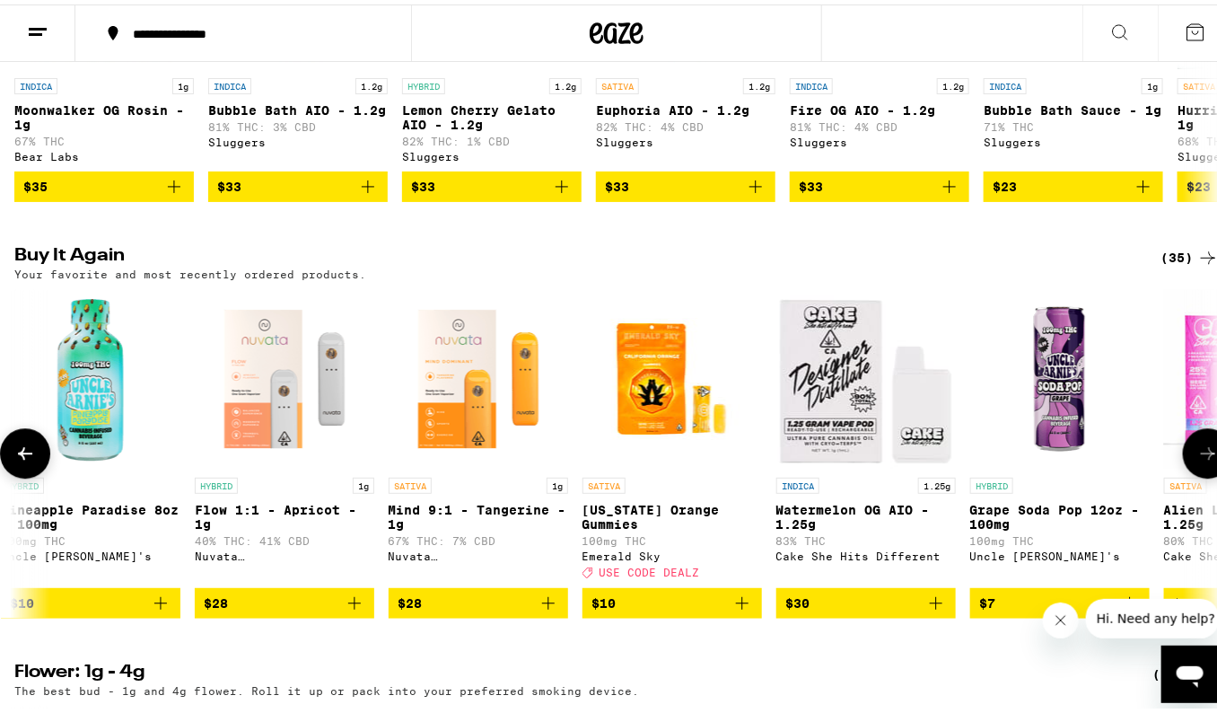
click at [1198, 460] on icon at bounding box center [1209, 449] width 22 height 22
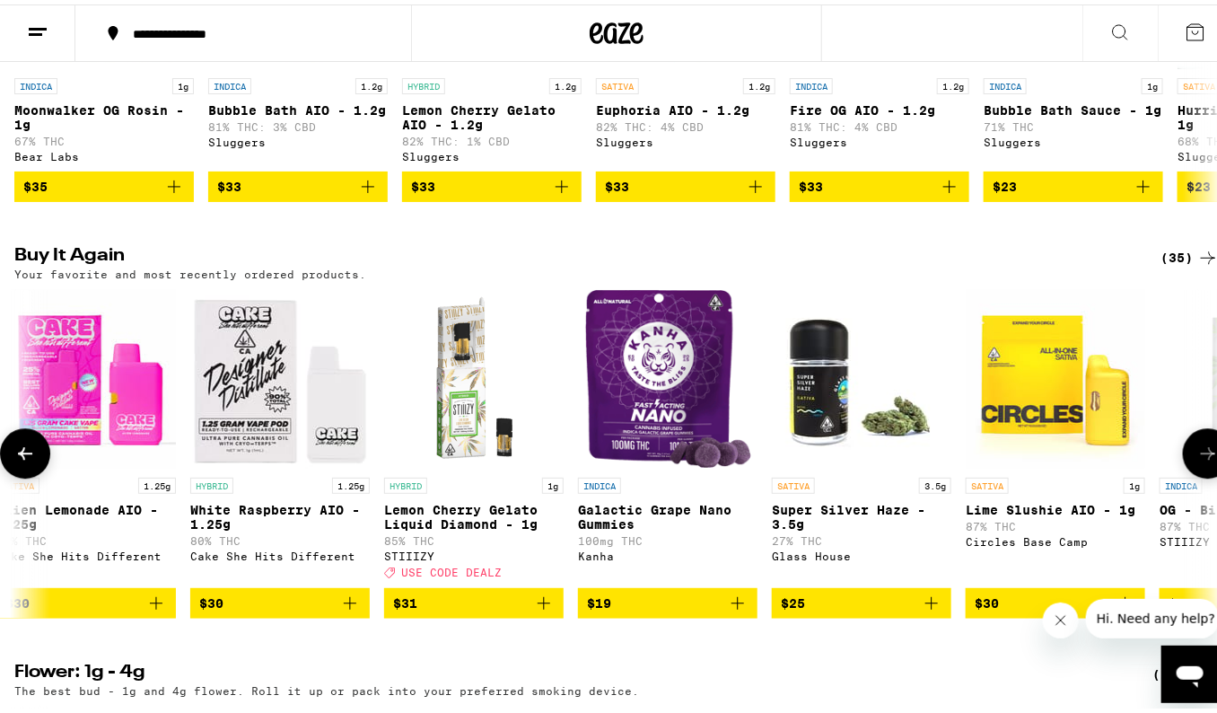
click at [1198, 460] on icon at bounding box center [1209, 449] width 22 height 22
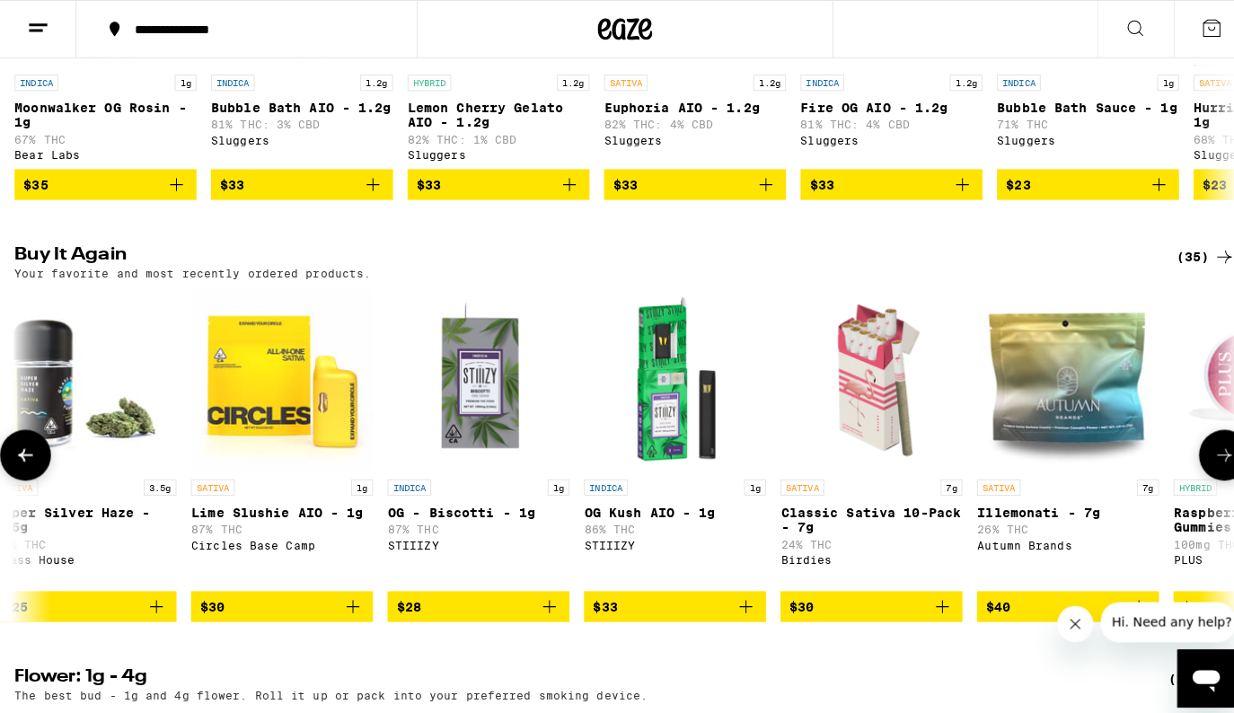
scroll to position [0, 5598]
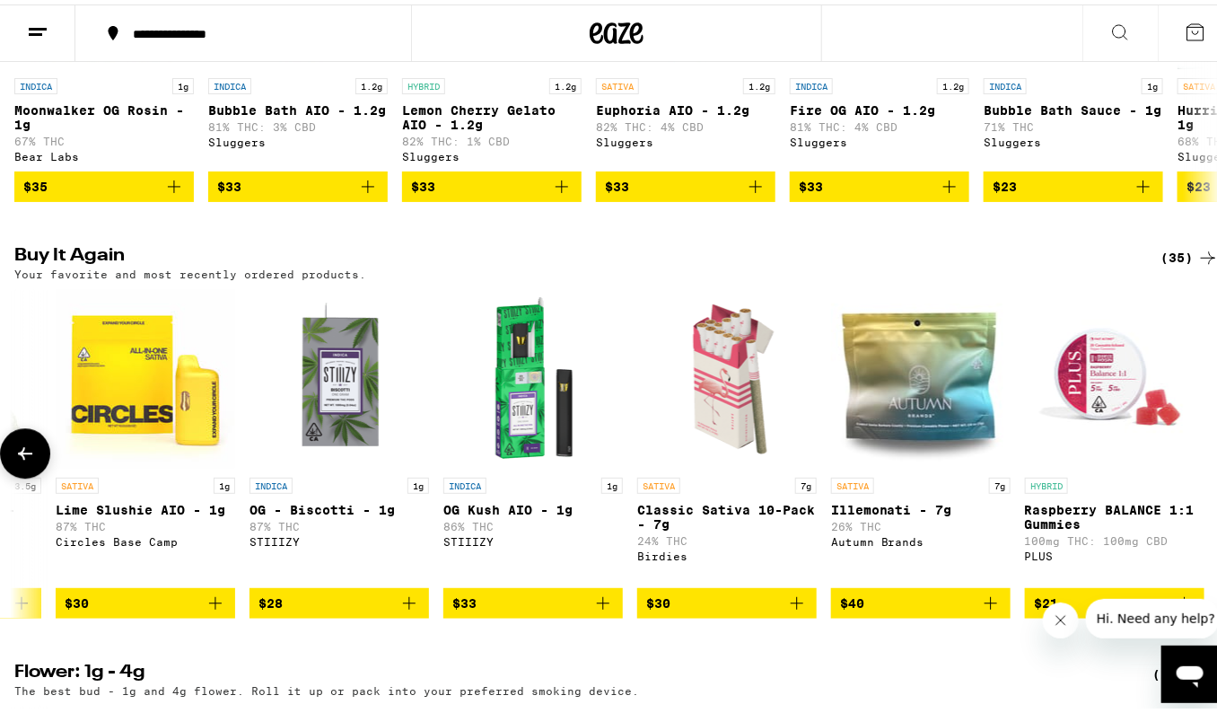
click at [308, 424] on img "Open page for OG - Biscotti - 1g from STIIIZY" at bounding box center [340, 375] width 180 height 180
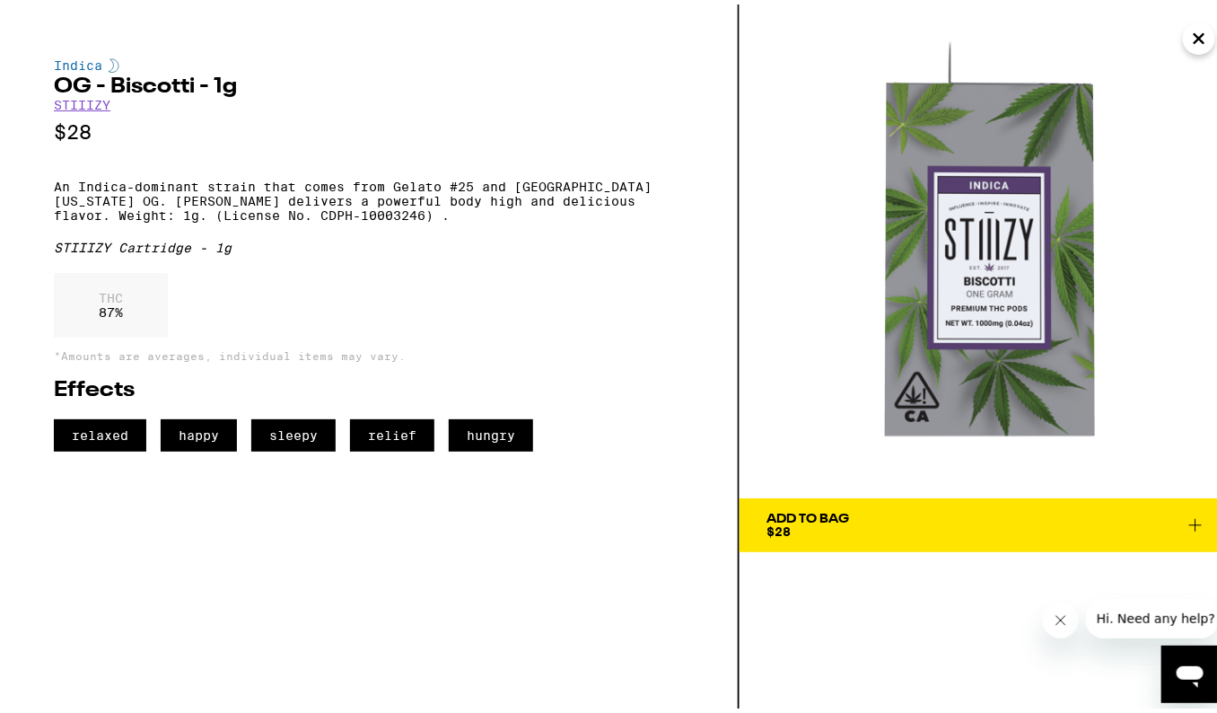
scroll to position [0, 5581]
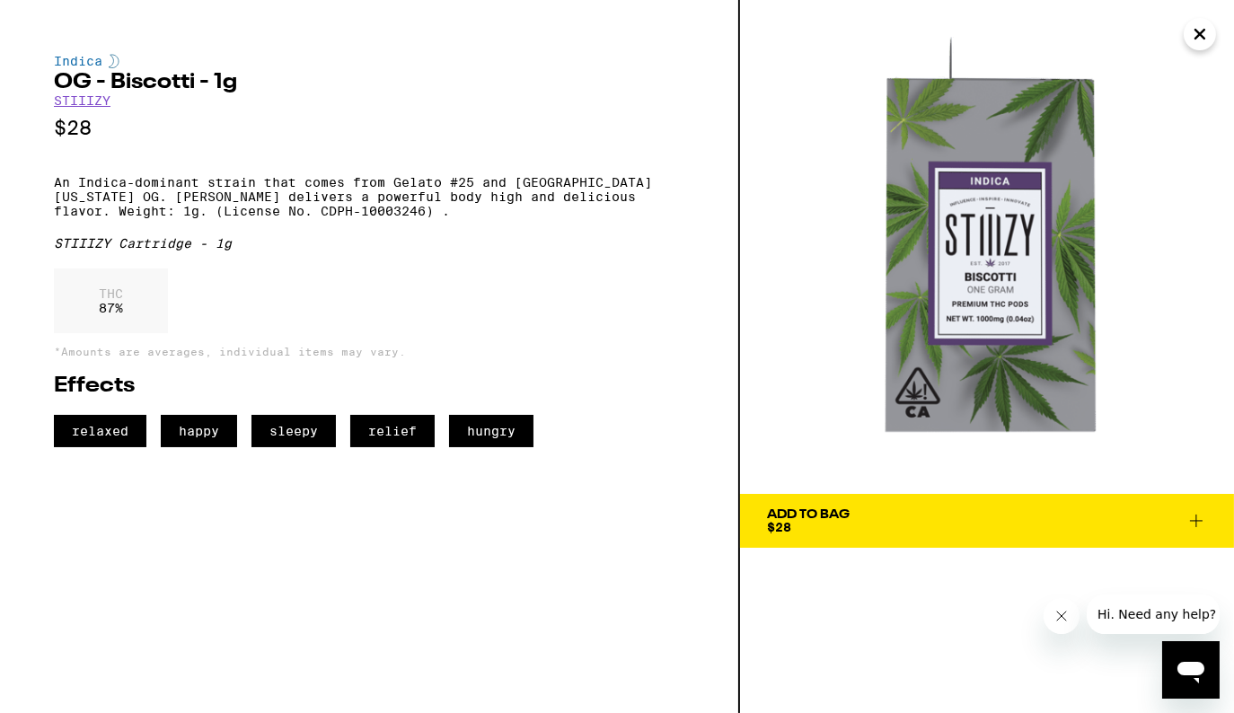
click at [1202, 34] on icon "Close" at bounding box center [1200, 34] width 22 height 27
